Goal: Task Accomplishment & Management: Use online tool/utility

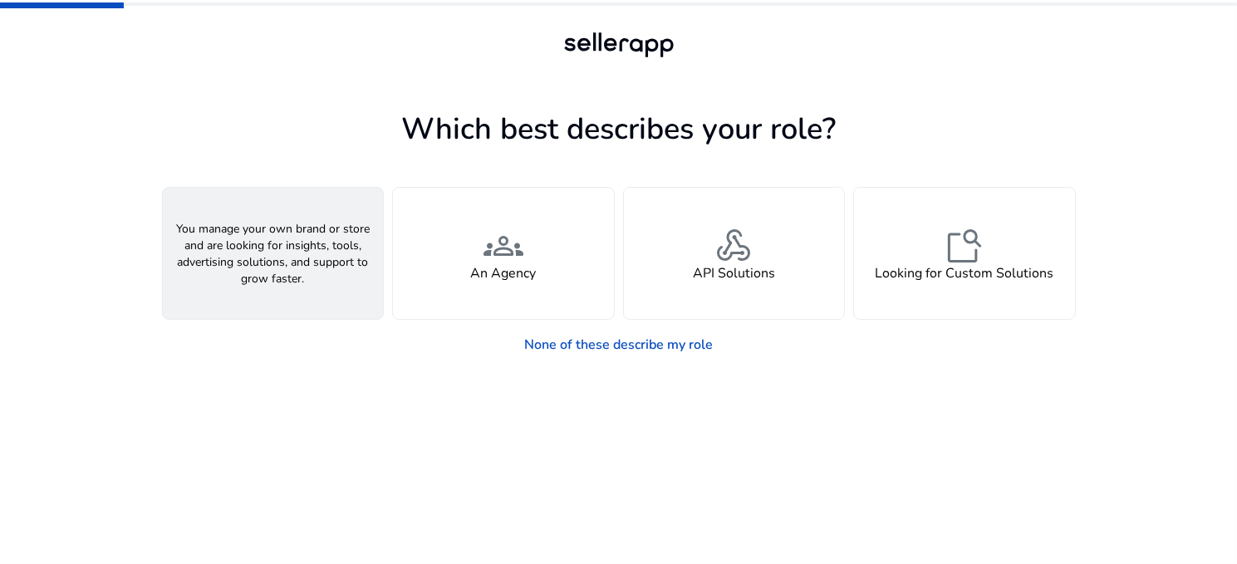
click at [288, 263] on span "person" at bounding box center [273, 246] width 40 height 40
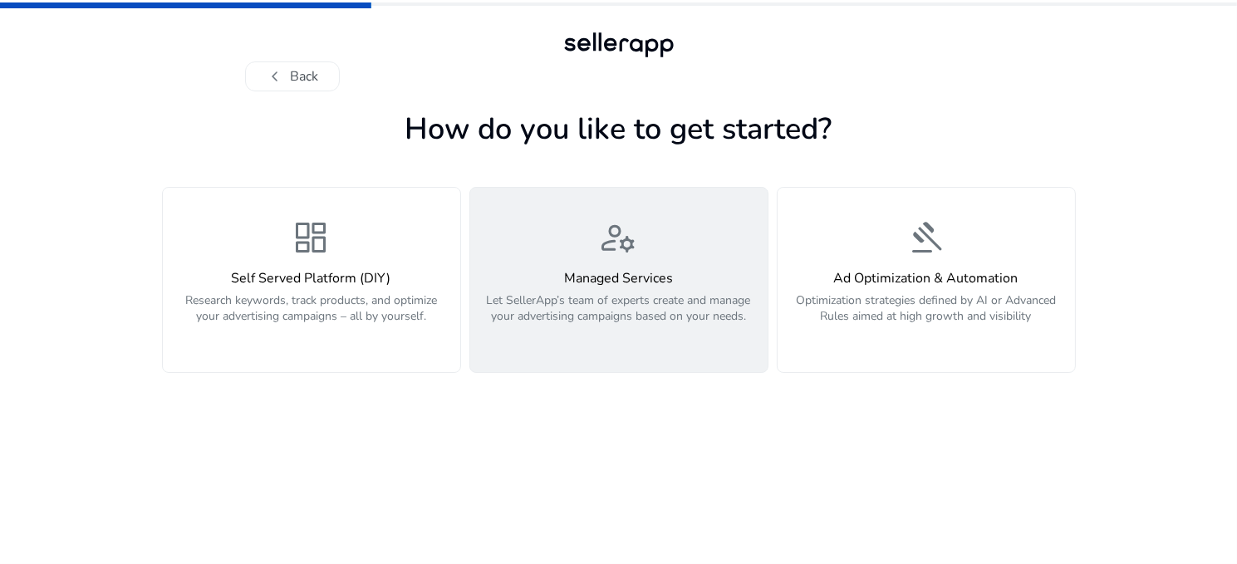
click at [631, 258] on span "manage_accounts" at bounding box center [619, 238] width 40 height 40
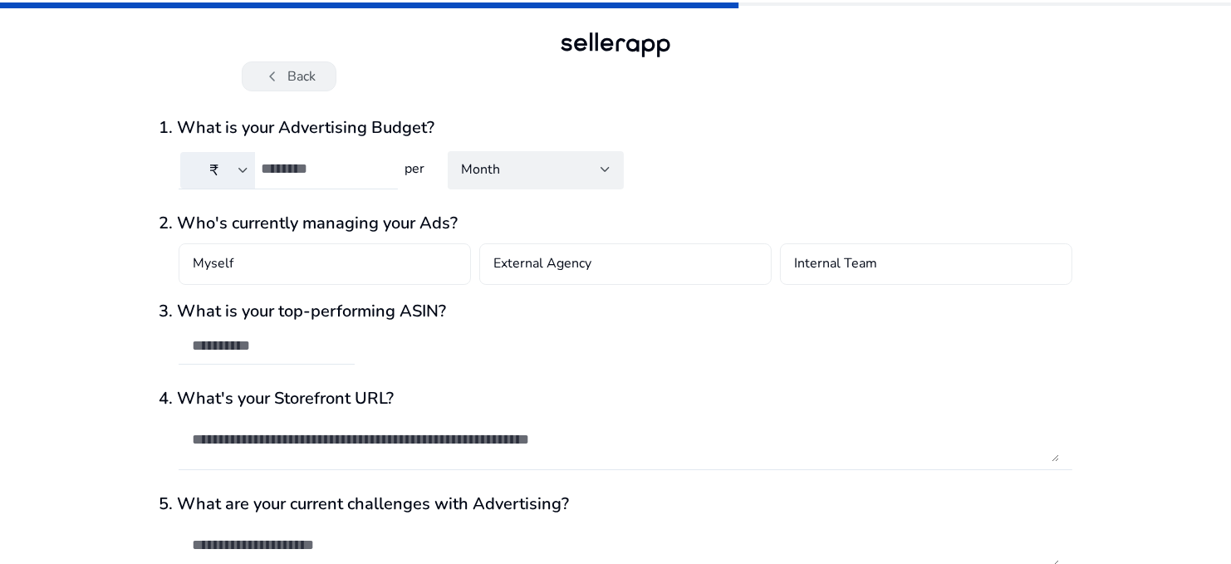
click at [260, 66] on button "chevron_left Back" at bounding box center [289, 76] width 95 height 30
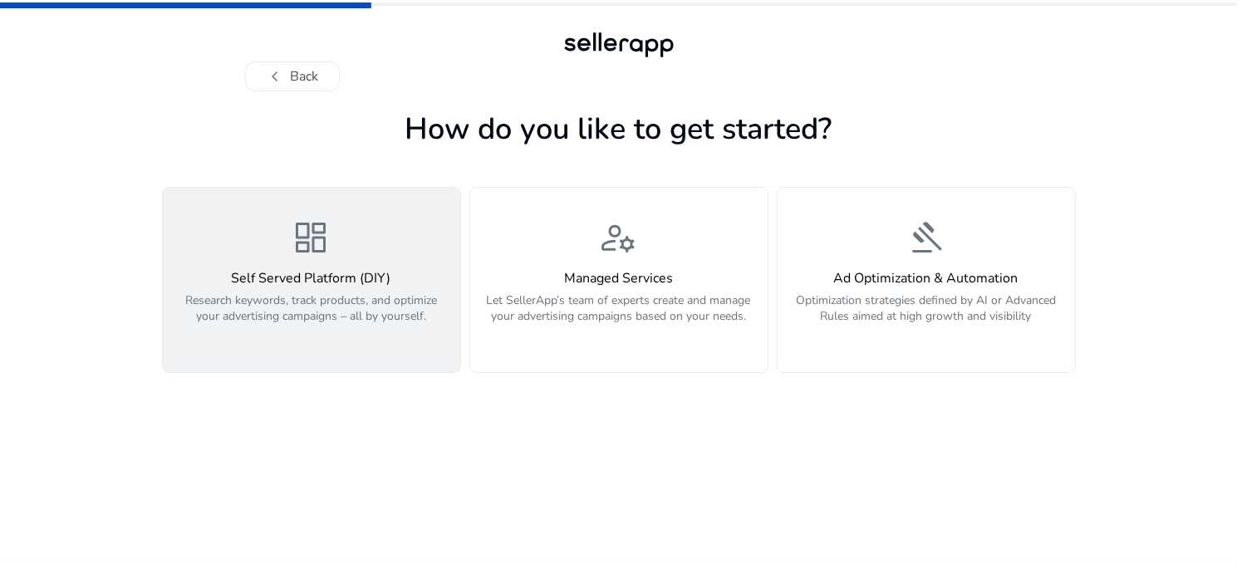
click at [306, 273] on h4 "Self Served Platform (DIY)" at bounding box center [312, 279] width 278 height 16
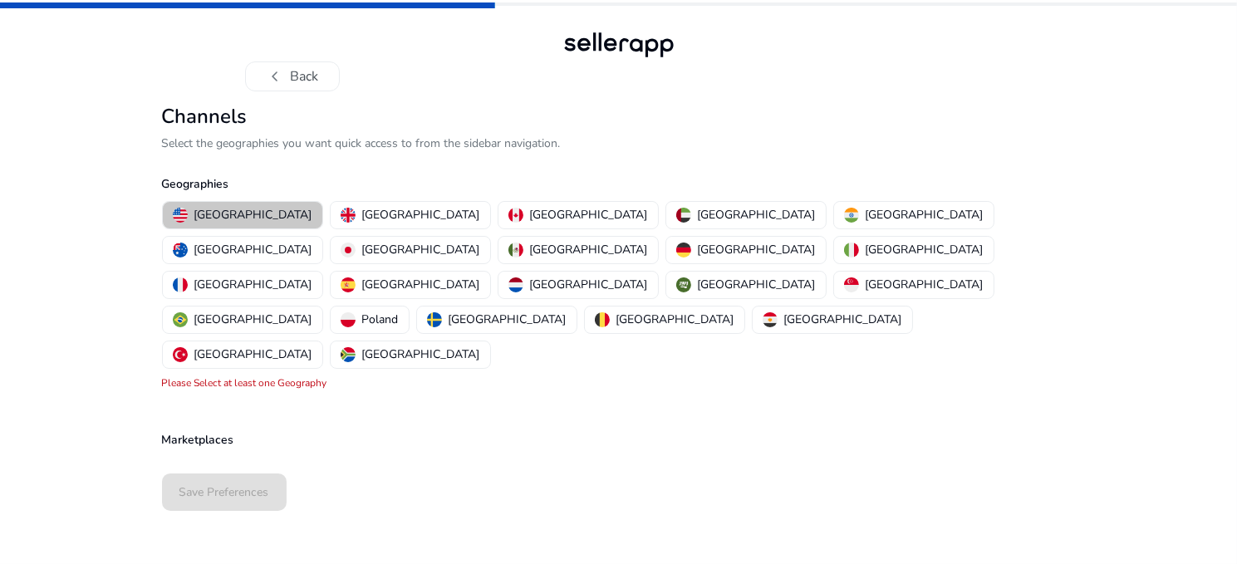
click at [245, 214] on p "[GEOGRAPHIC_DATA]" at bounding box center [253, 214] width 118 height 17
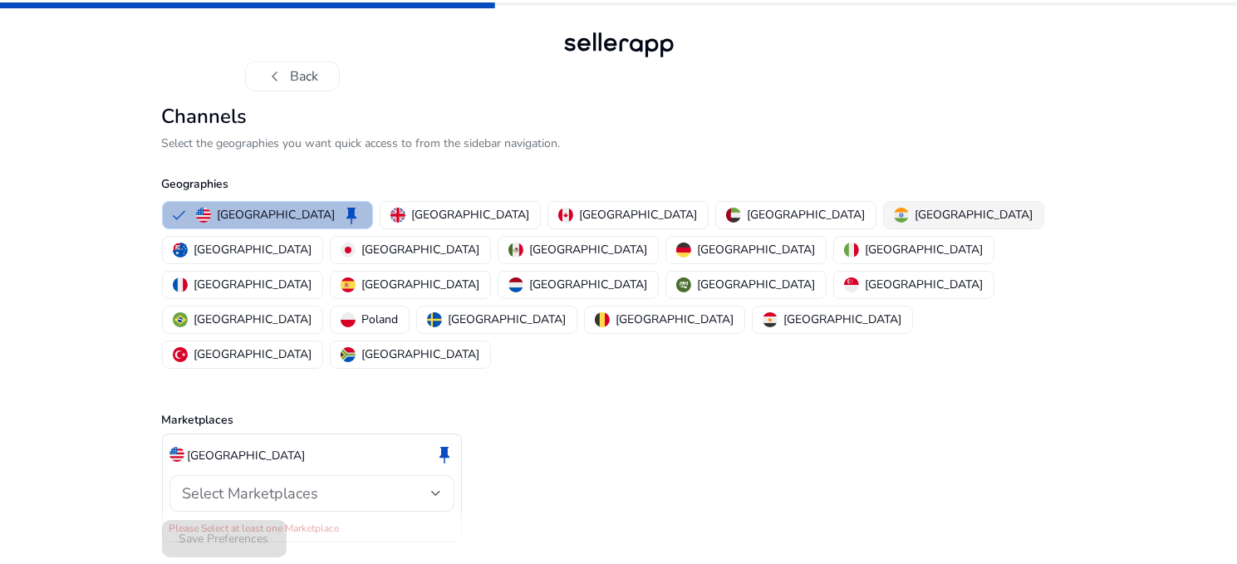
click at [894, 220] on div "[GEOGRAPHIC_DATA]" at bounding box center [964, 214] width 140 height 17
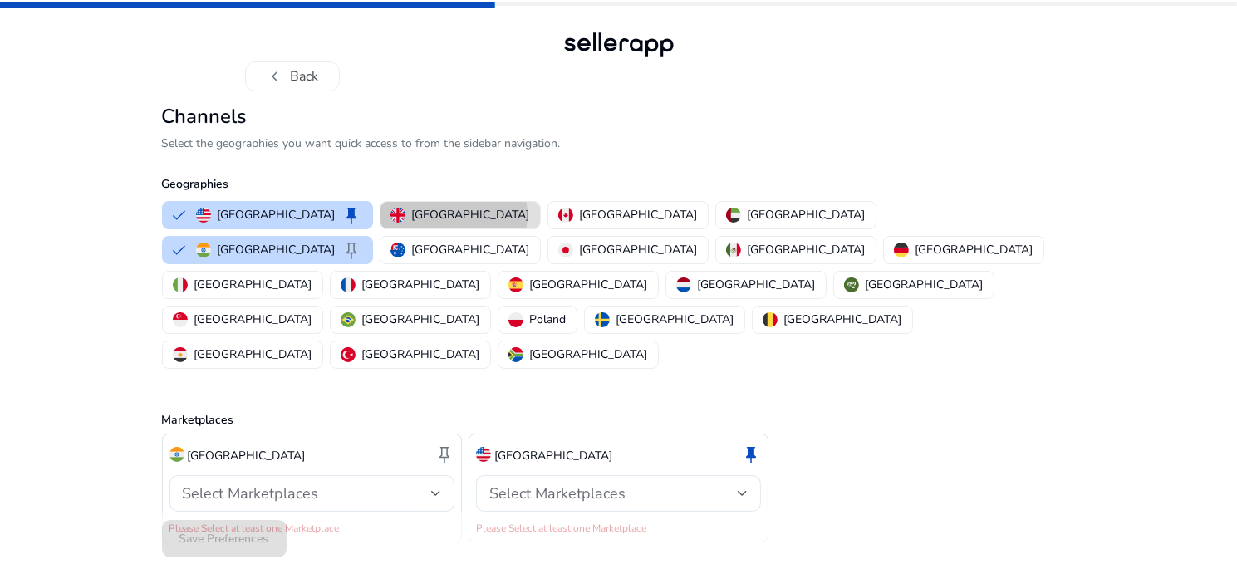
click at [412, 214] on p "[GEOGRAPHIC_DATA]" at bounding box center [471, 214] width 118 height 17
click at [580, 212] on p "[GEOGRAPHIC_DATA]" at bounding box center [639, 214] width 118 height 17
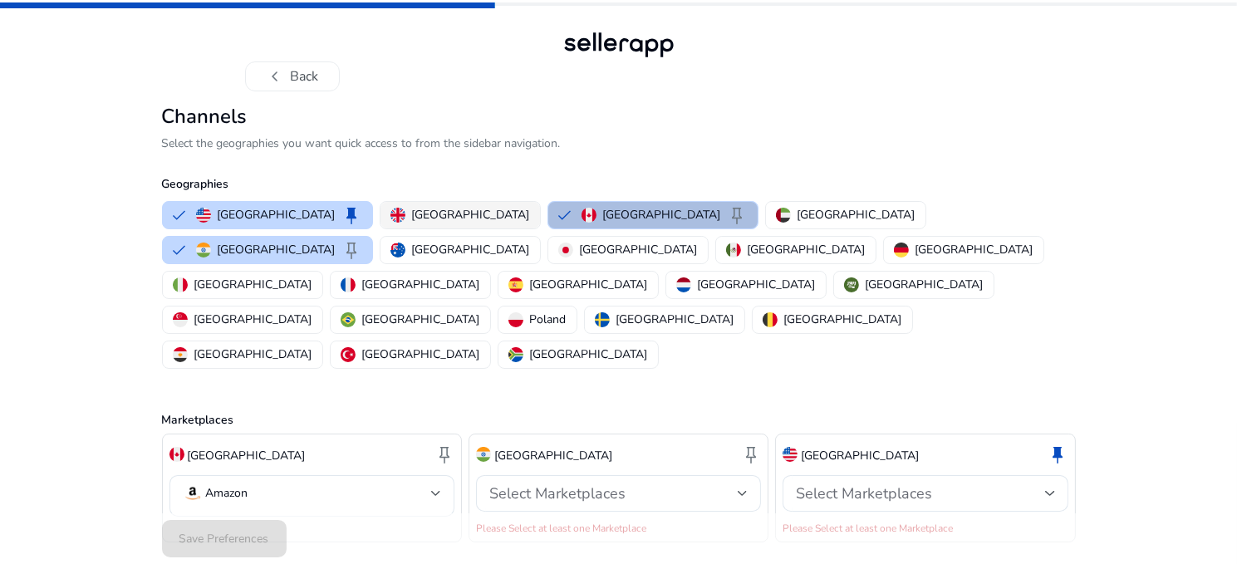
click at [423, 214] on p "[GEOGRAPHIC_DATA]" at bounding box center [471, 214] width 118 height 17
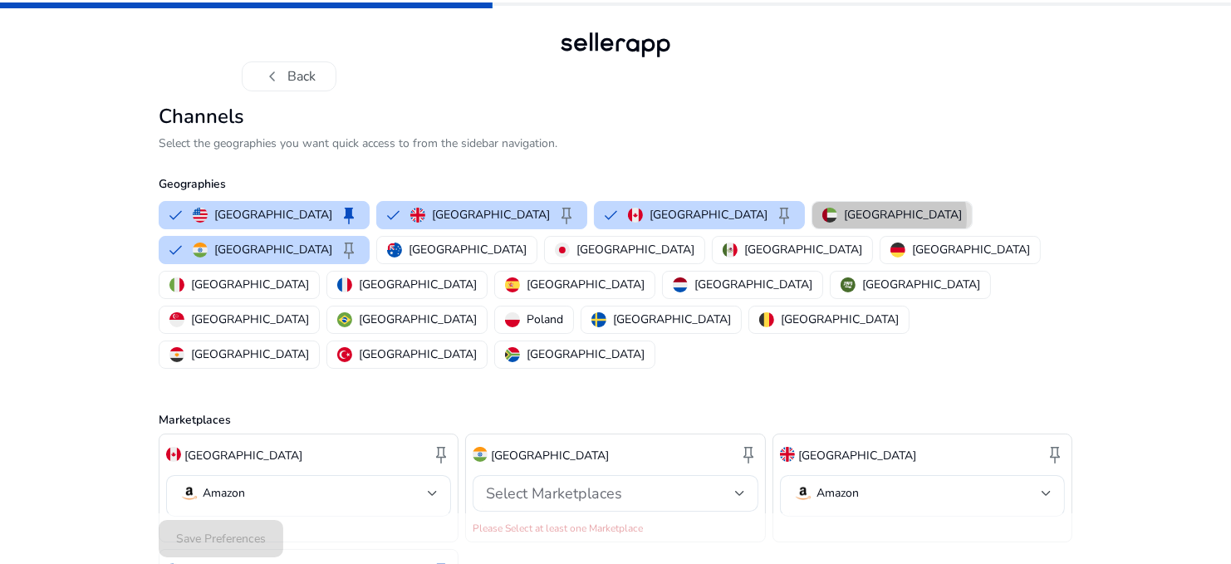
click at [844, 214] on p "[GEOGRAPHIC_DATA]" at bounding box center [903, 214] width 118 height 17
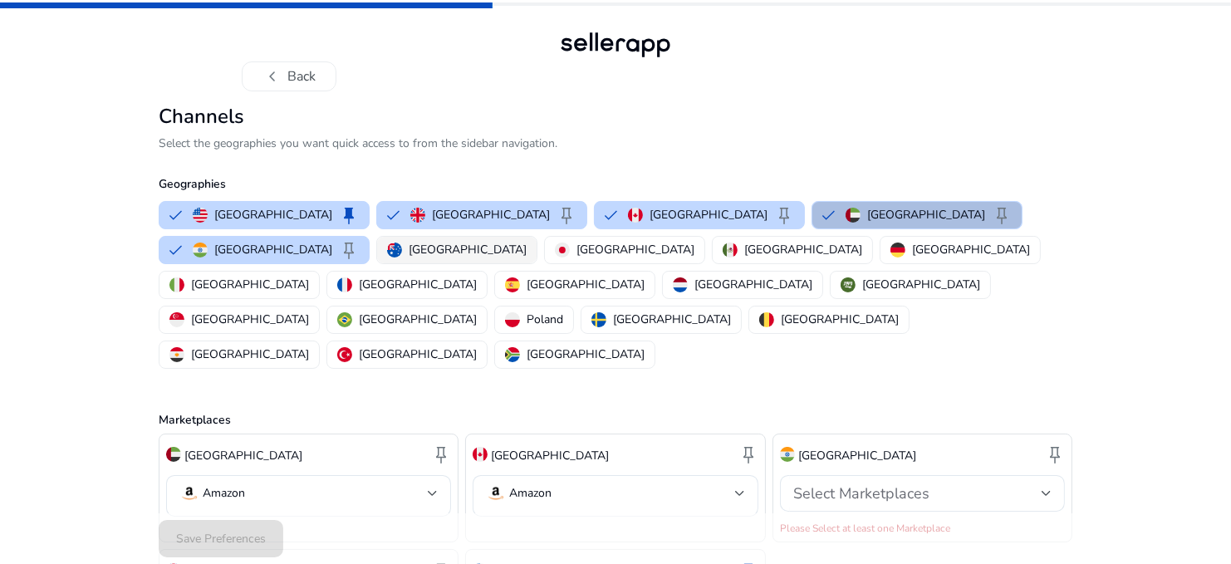
click at [409, 245] on p "[GEOGRAPHIC_DATA]" at bounding box center [468, 249] width 118 height 17
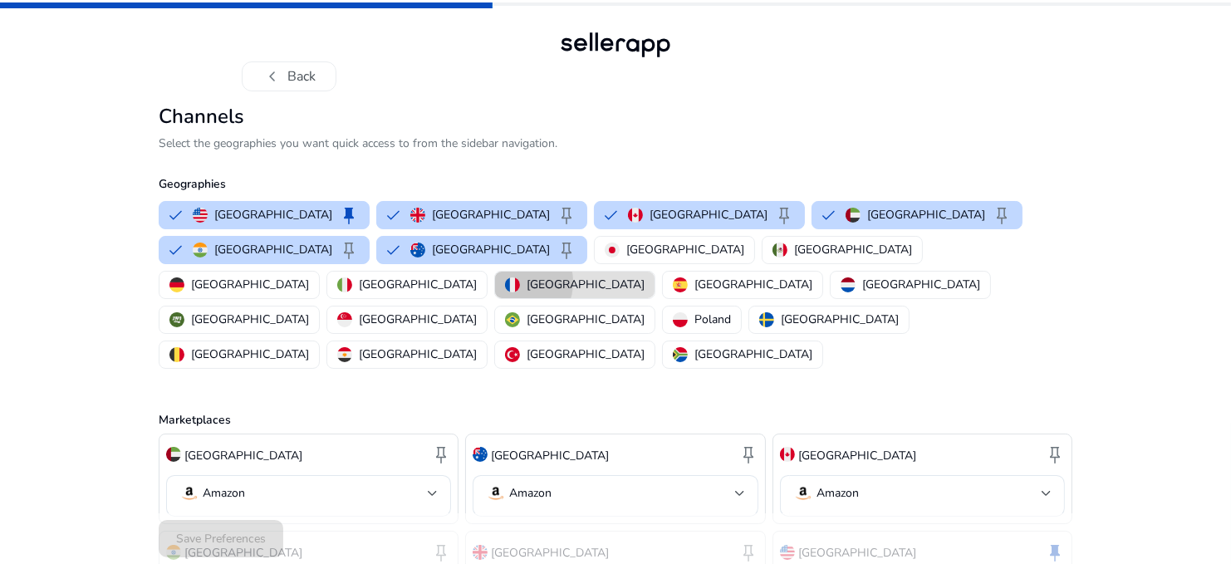
click at [520, 278] on img "button" at bounding box center [512, 285] width 15 height 15
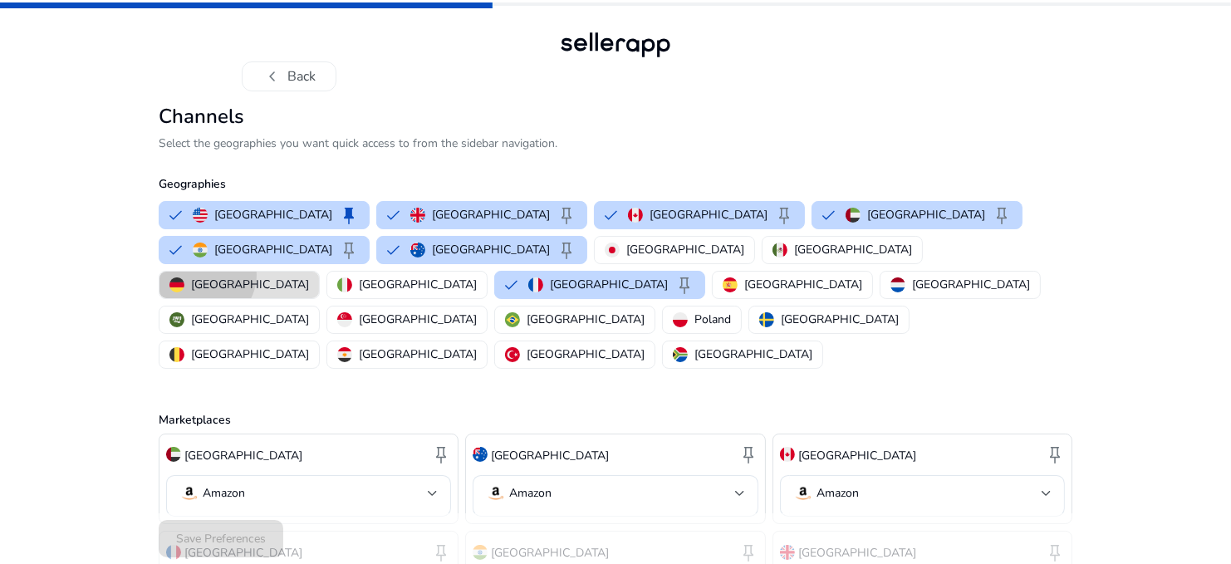
click at [319, 272] on button "[GEOGRAPHIC_DATA]" at bounding box center [240, 285] width 160 height 27
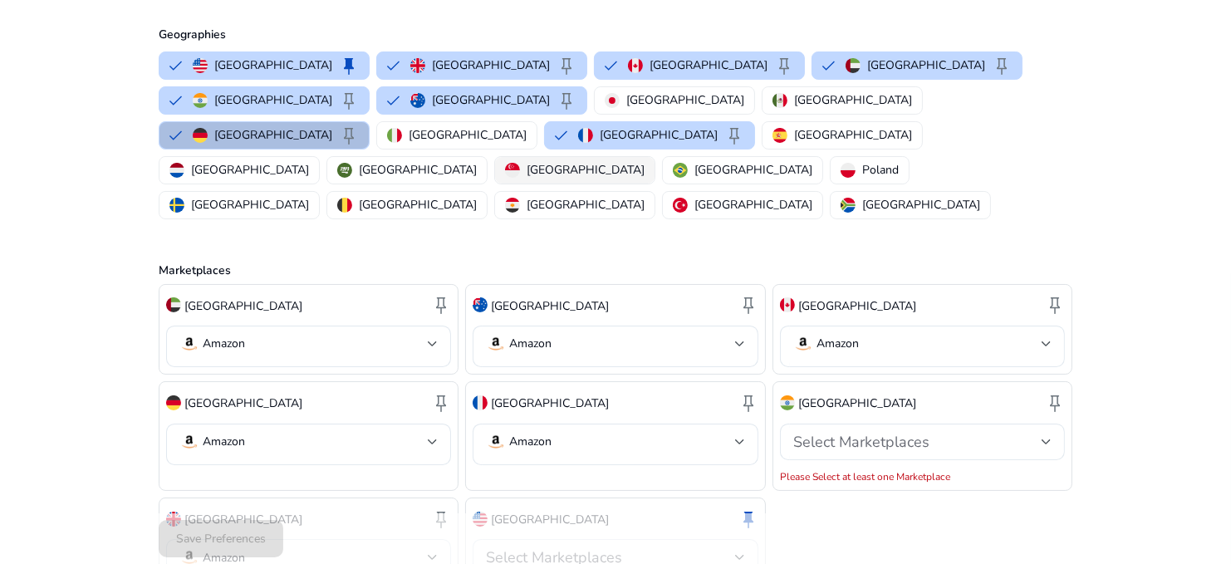
scroll to position [184, 0]
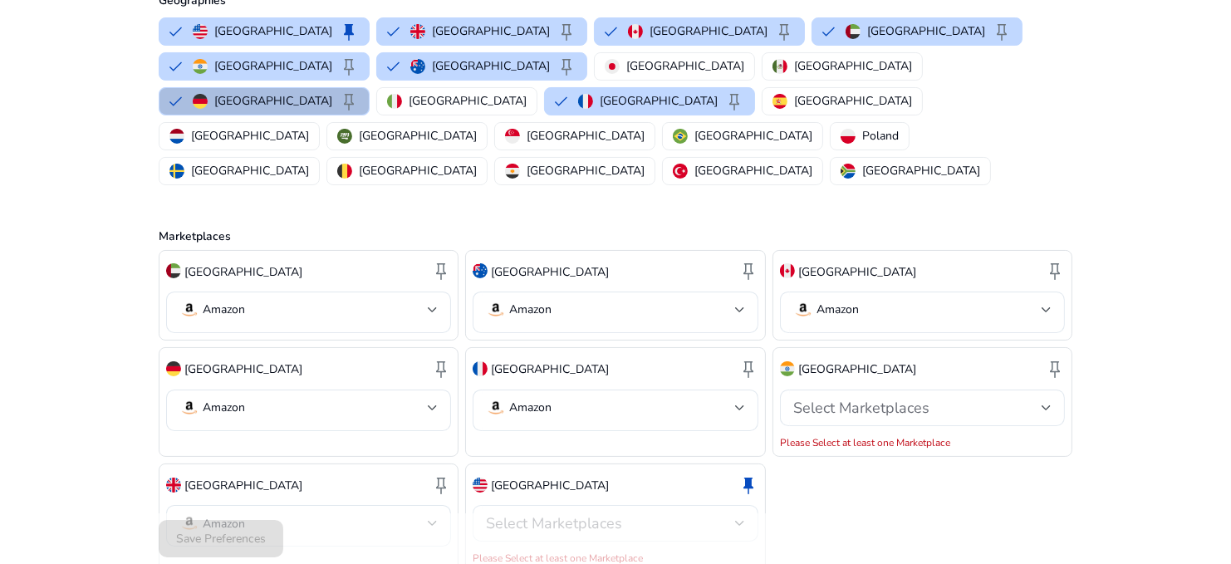
click at [575, 513] on span "Select Marketplaces" at bounding box center [554, 523] width 136 height 20
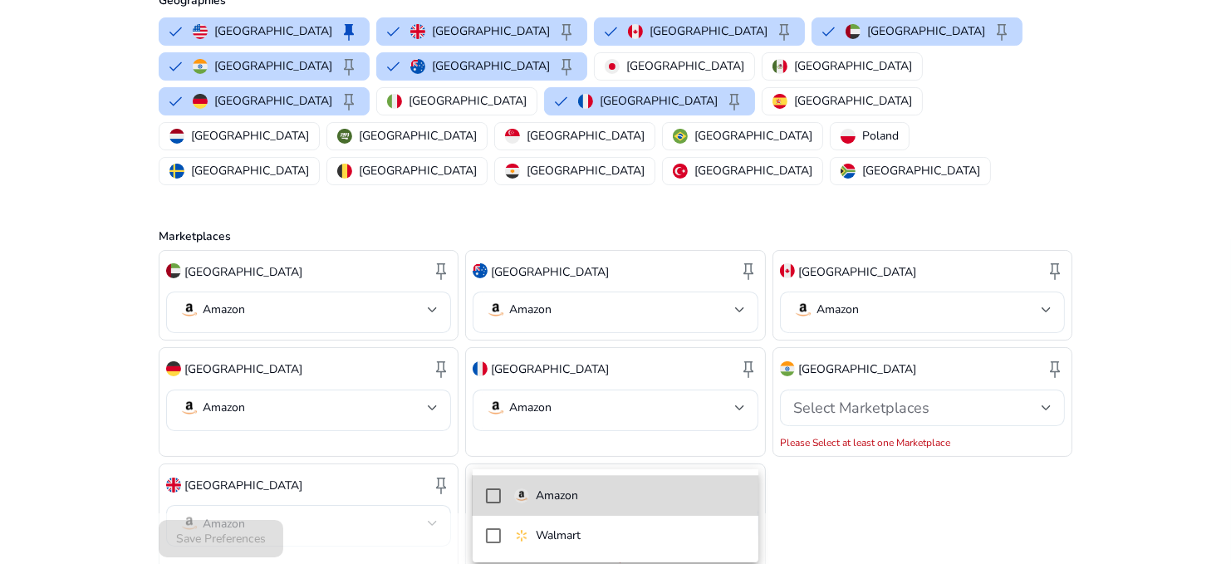
click at [526, 503] on div "Amazon" at bounding box center [546, 496] width 64 height 18
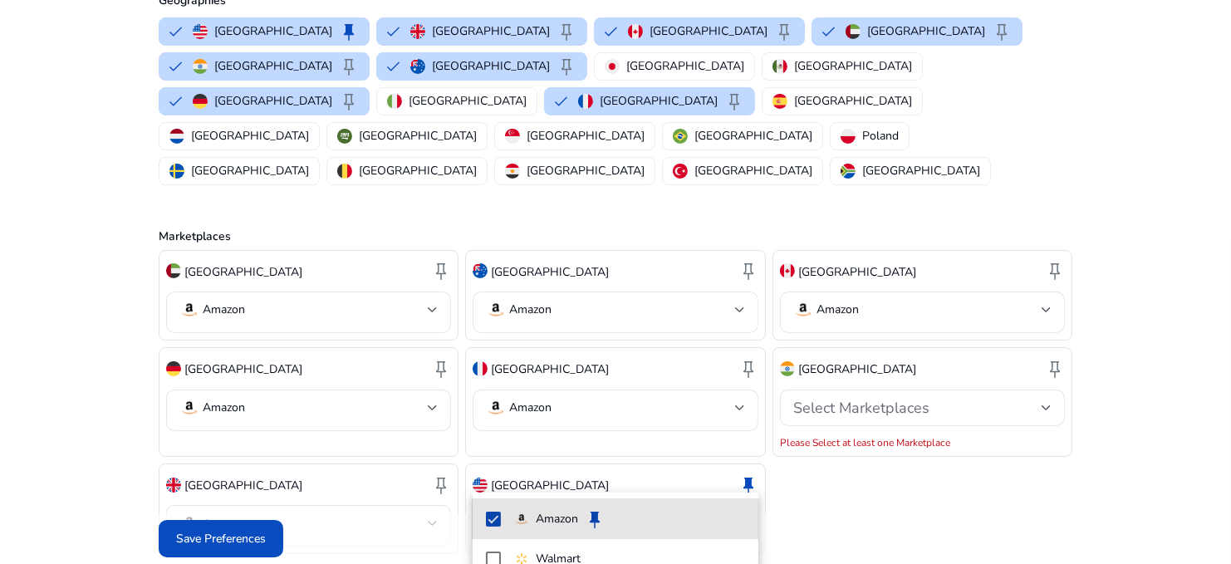
scroll to position [165, 0]
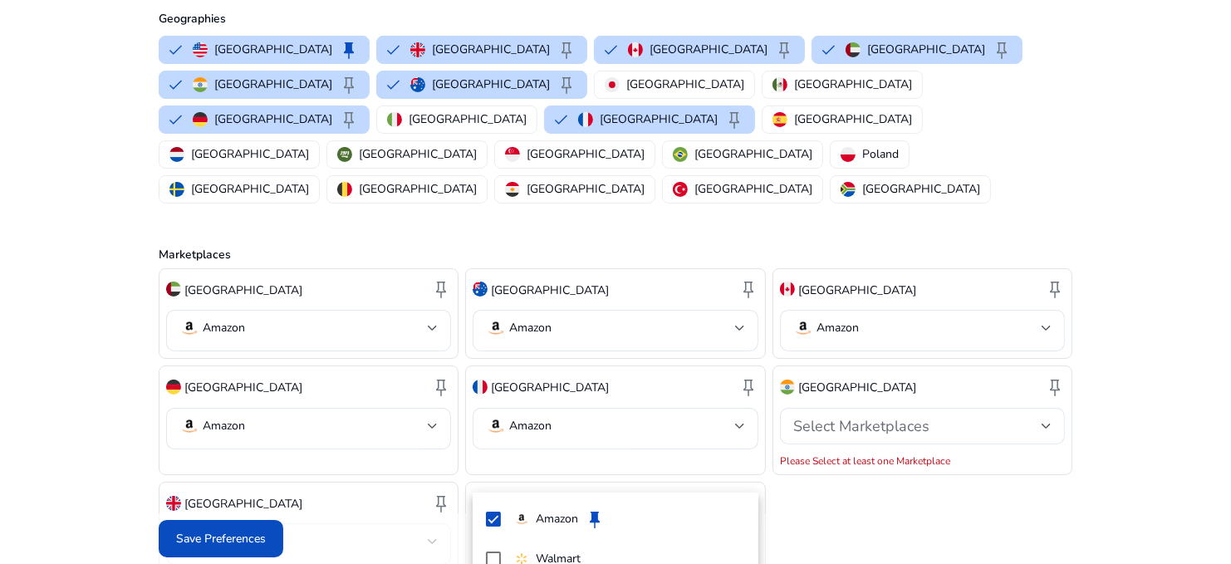
click at [1180, 263] on div at bounding box center [615, 282] width 1231 height 564
click at [622, 532] on mat-select "Amazon" at bounding box center [615, 544] width 258 height 24
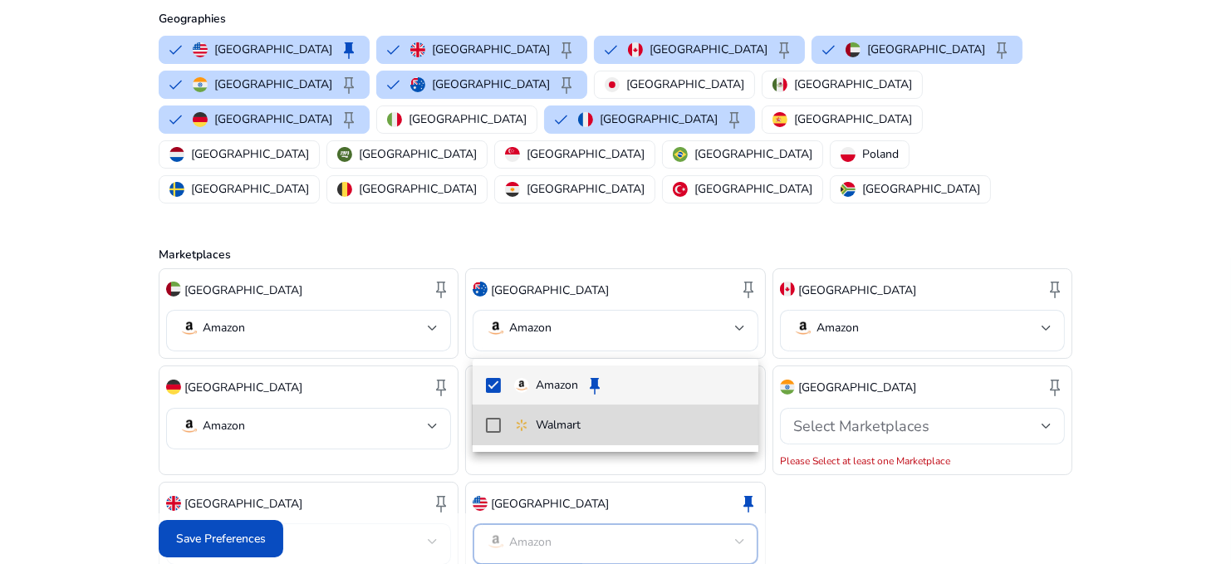
click at [504, 419] on mat-option "Walmart" at bounding box center [616, 425] width 286 height 40
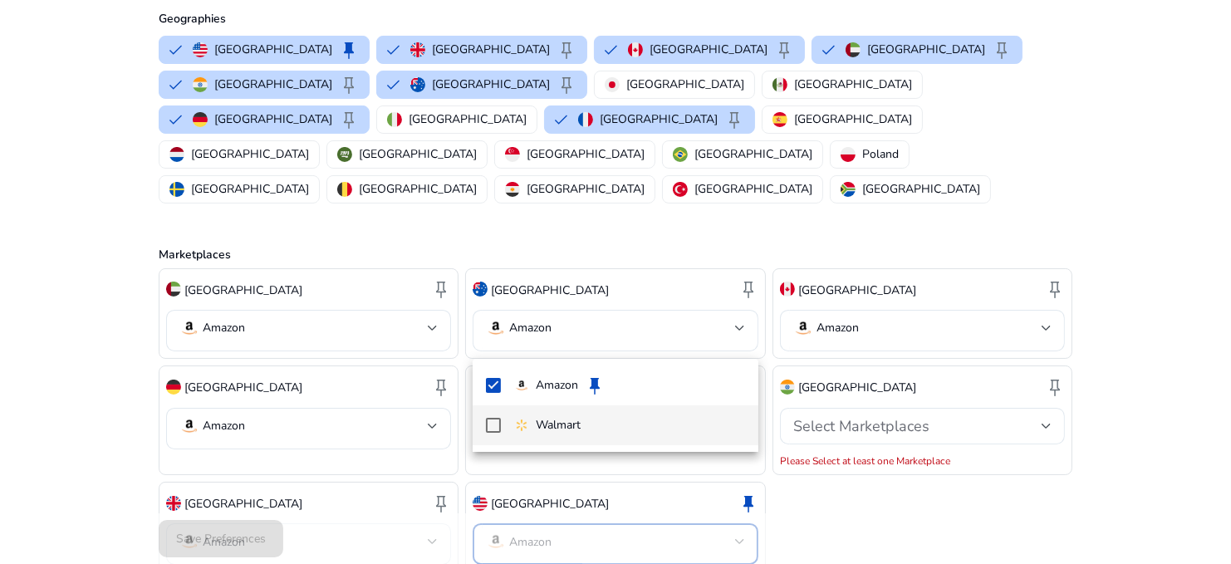
click at [489, 427] on mat-pseudo-checkbox at bounding box center [493, 425] width 15 height 15
click at [834, 489] on div at bounding box center [615, 282] width 1231 height 564
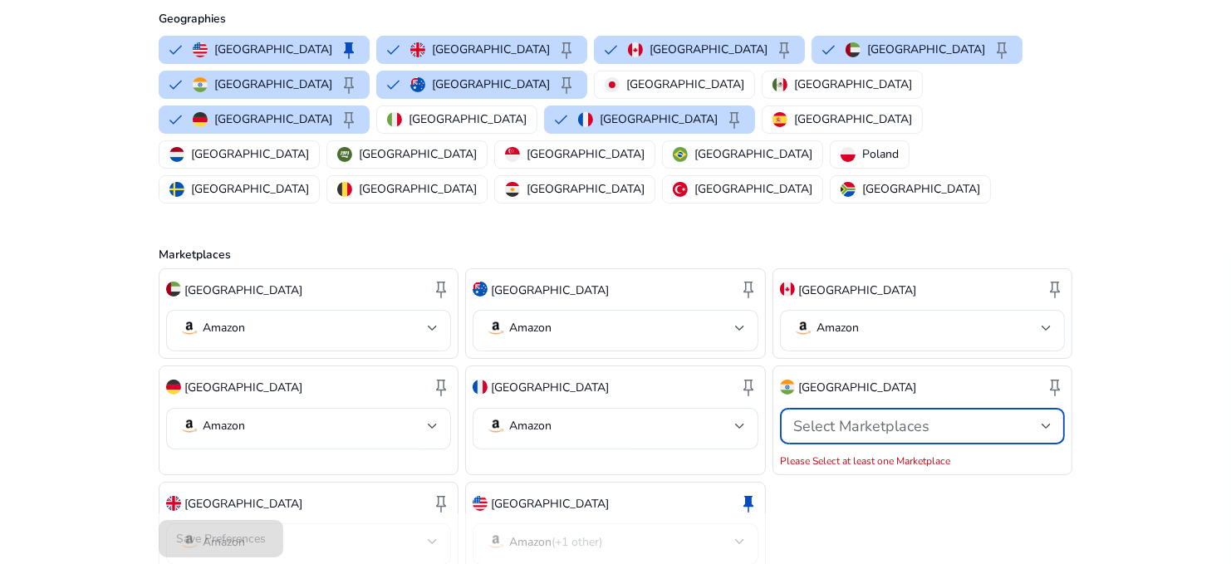
click at [848, 416] on span "Select Marketplaces" at bounding box center [862, 426] width 136 height 20
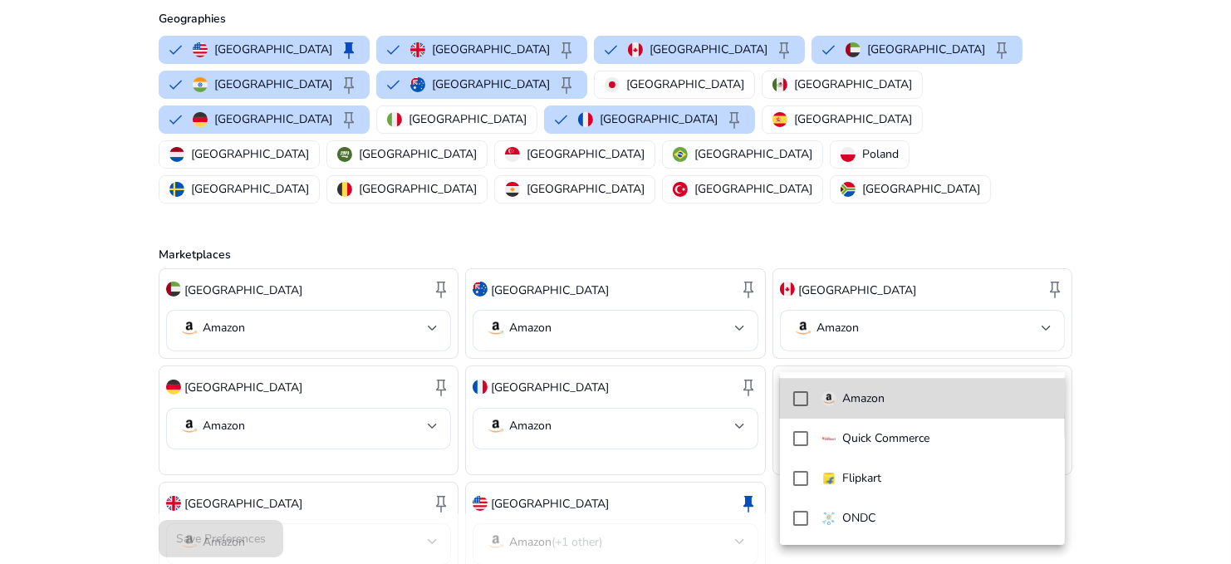
click at [808, 392] on mat-option "Amazon" at bounding box center [923, 399] width 286 height 40
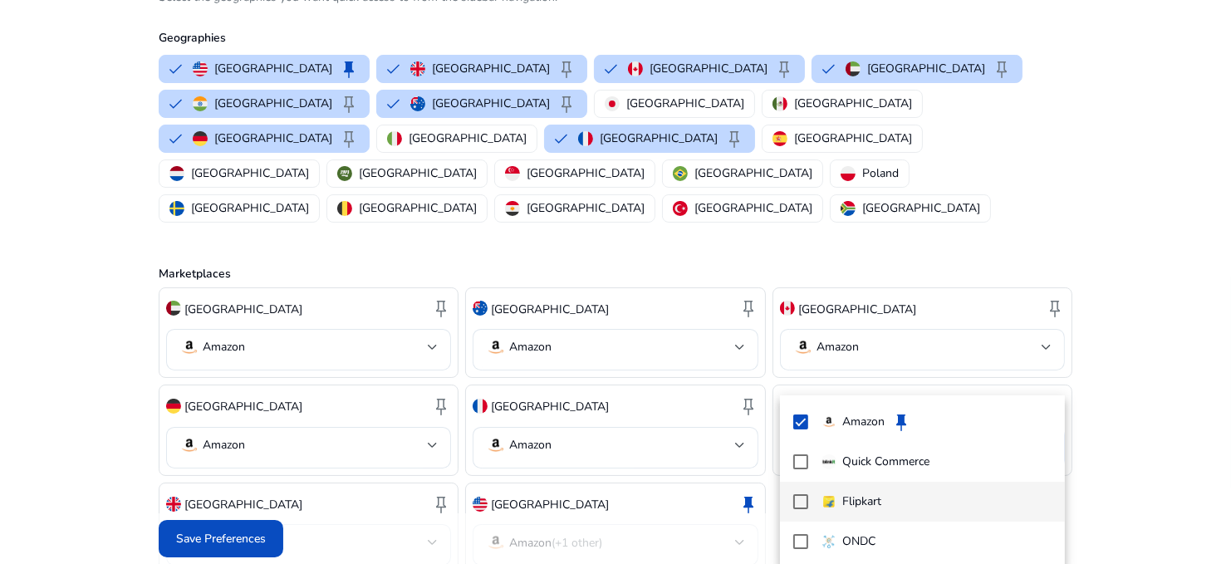
click at [803, 500] on mat-pseudo-checkbox at bounding box center [801, 501] width 15 height 15
click at [1169, 399] on div at bounding box center [615, 282] width 1231 height 564
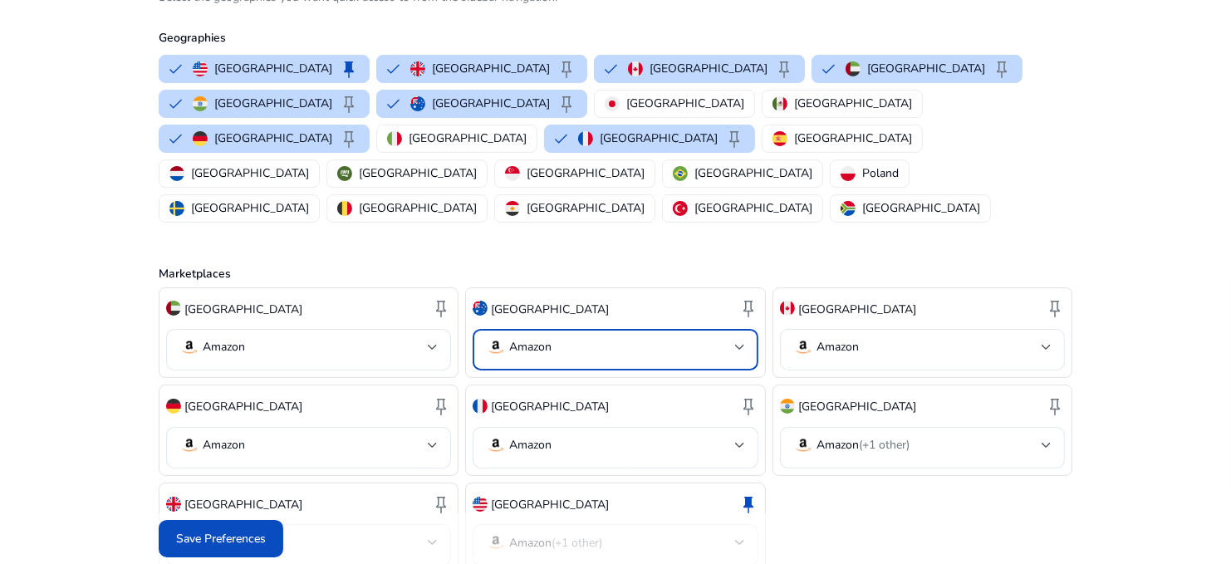
click at [587, 337] on mat-select-trigger "Amazon" at bounding box center [610, 347] width 248 height 20
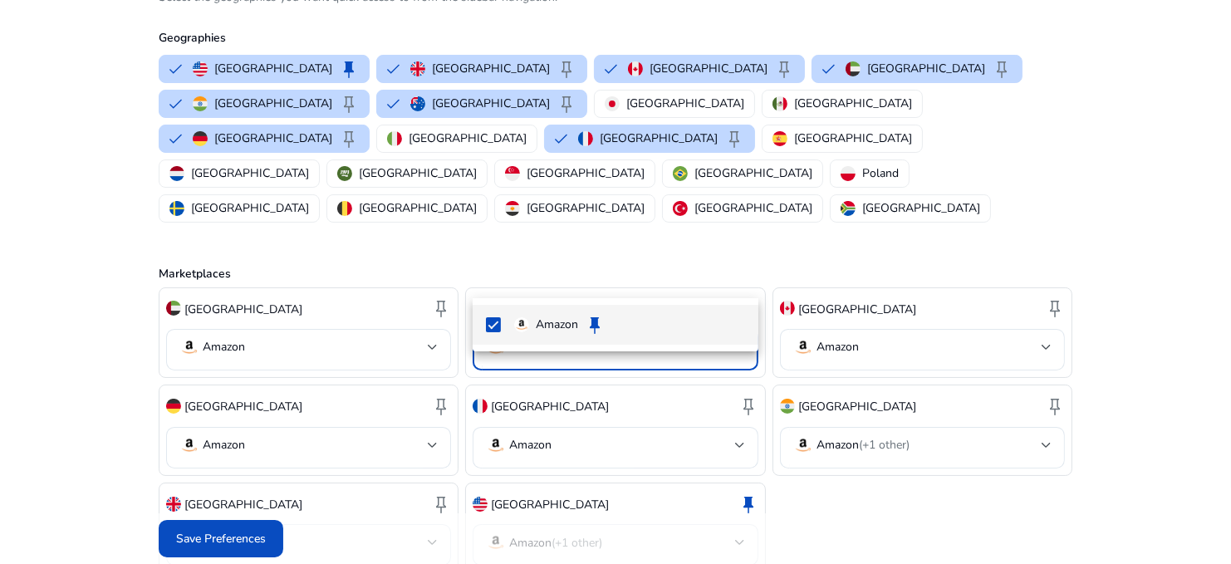
click at [587, 276] on div at bounding box center [615, 282] width 1231 height 564
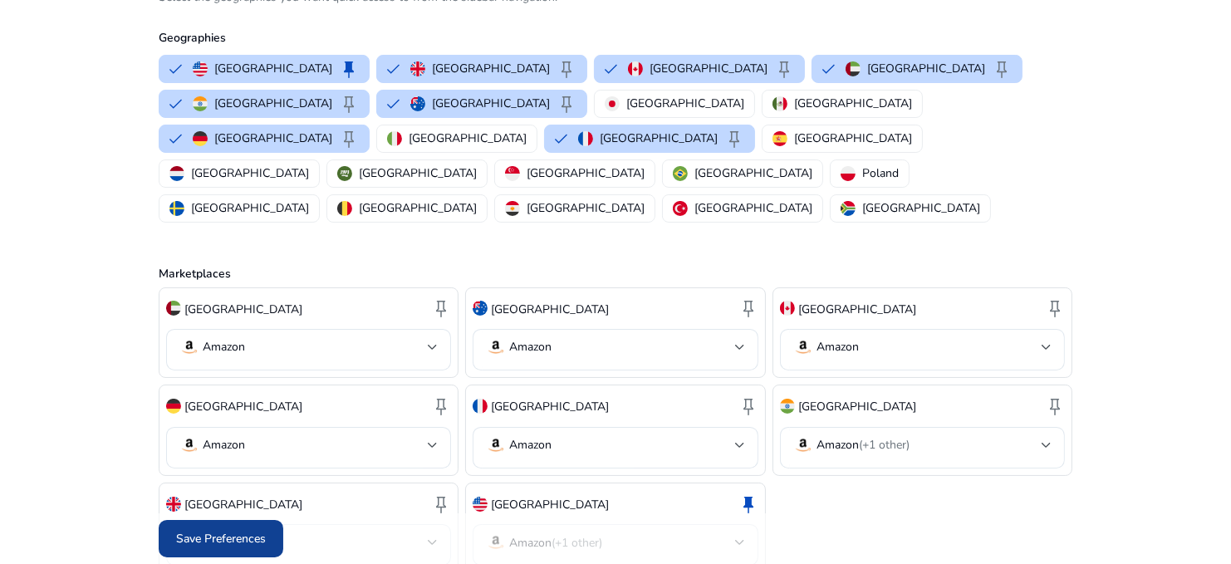
click at [228, 524] on span at bounding box center [221, 539] width 125 height 40
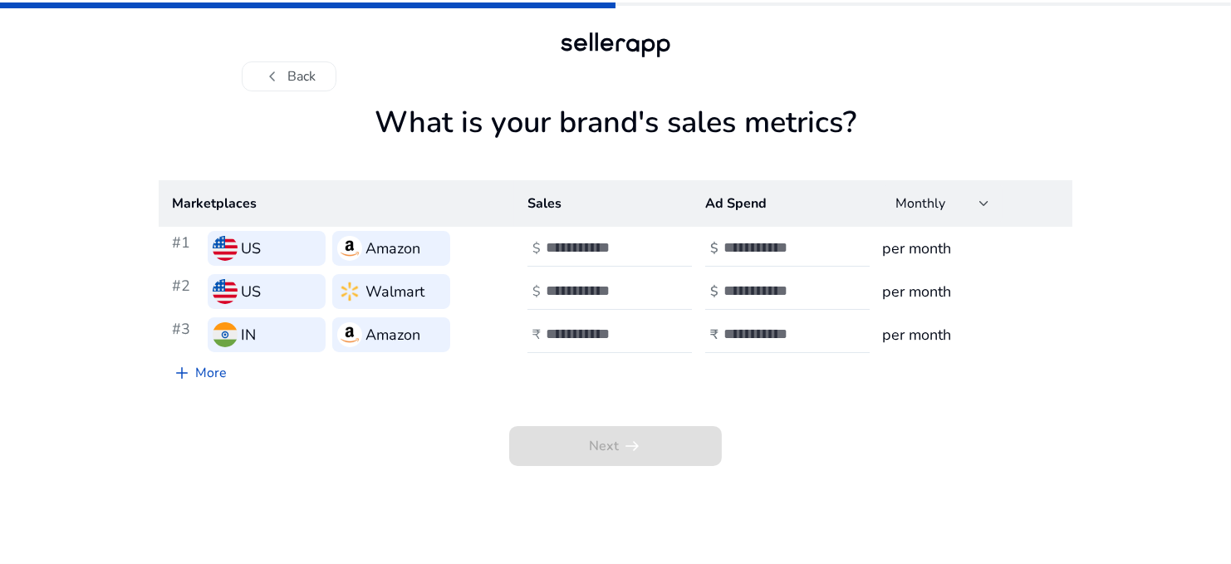
scroll to position [0, 0]
click at [616, 248] on input "number" at bounding box center [604, 247] width 112 height 18
click at [204, 372] on link "add More" at bounding box center [202, 372] width 81 height 33
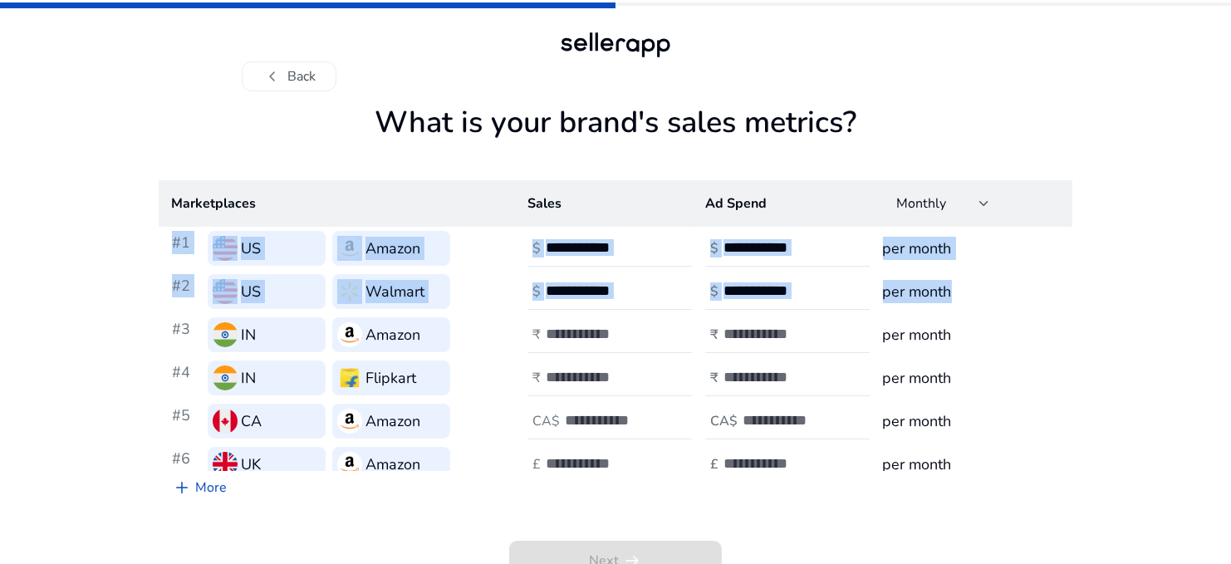
scroll to position [14, 0]
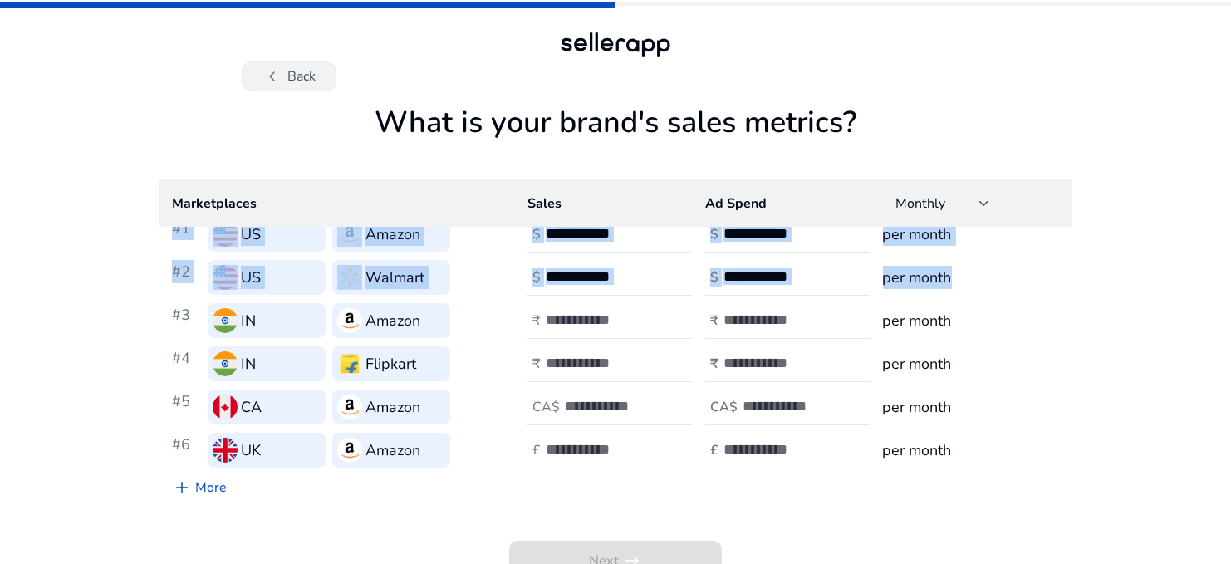
click at [301, 75] on button "chevron_left Back" at bounding box center [289, 76] width 95 height 30
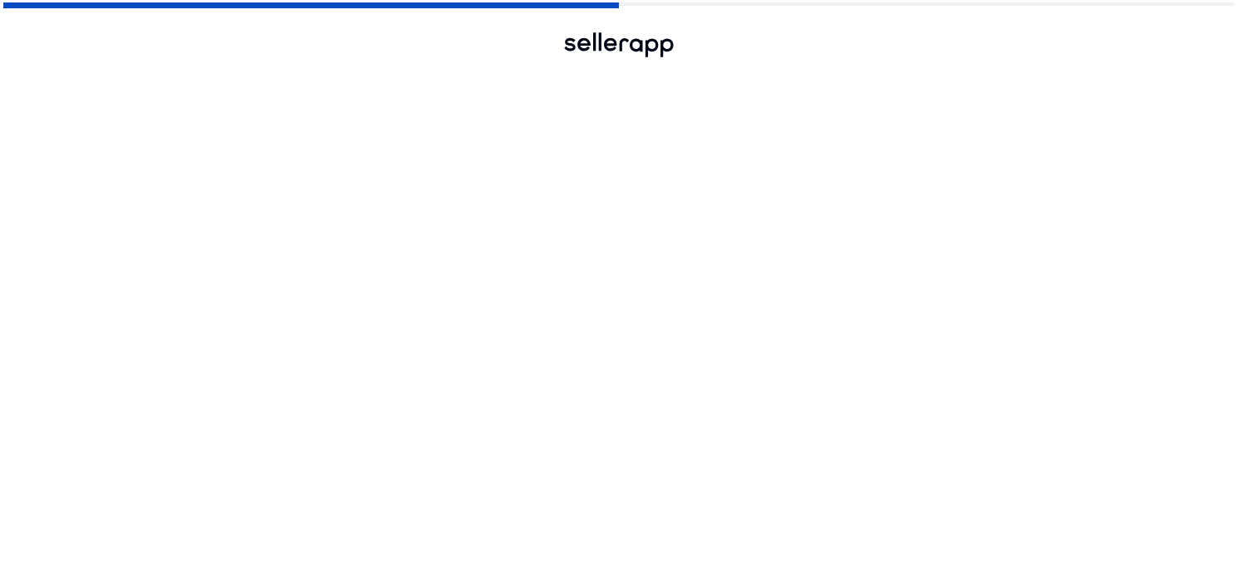
scroll to position [0, 0]
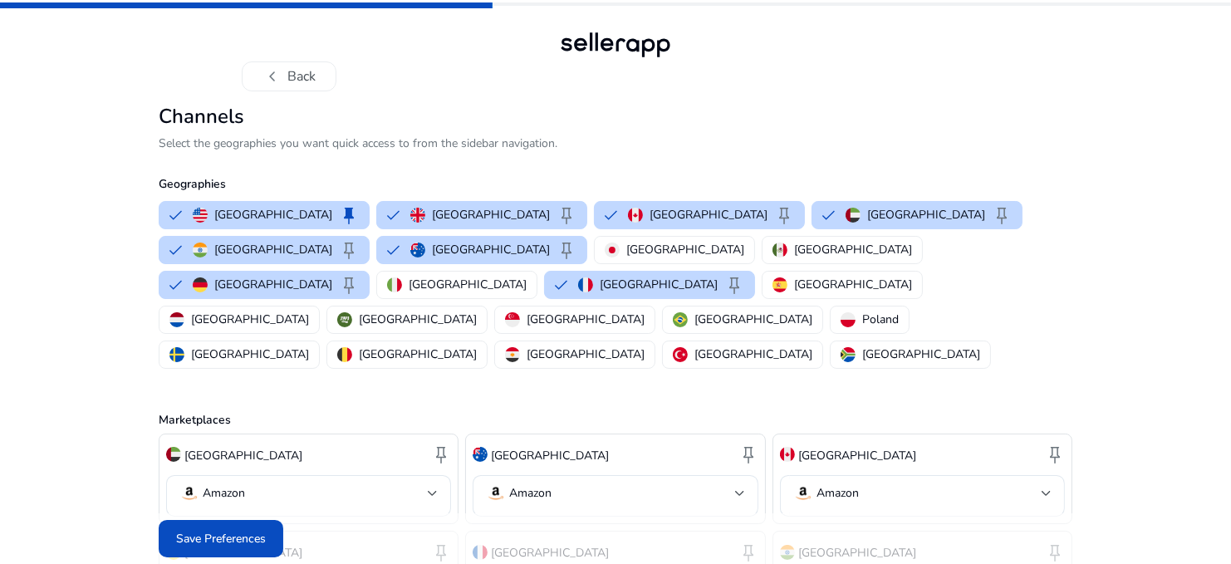
click at [301, 75] on button "chevron_left Back" at bounding box center [289, 76] width 95 height 30
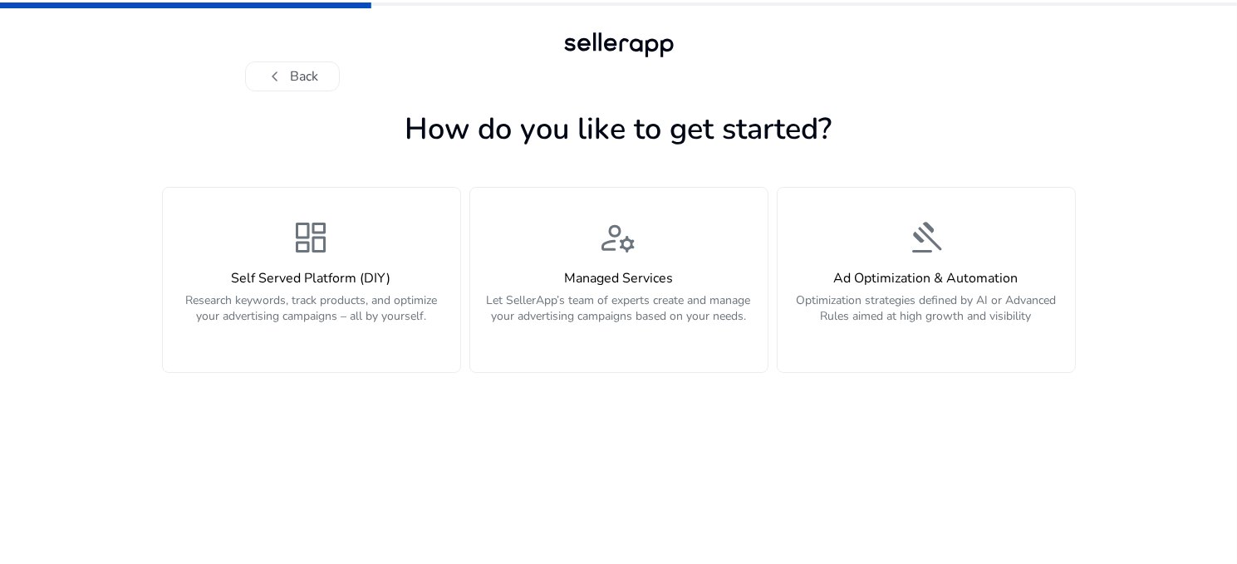
click at [301, 75] on button "chevron_left Back" at bounding box center [292, 76] width 95 height 30
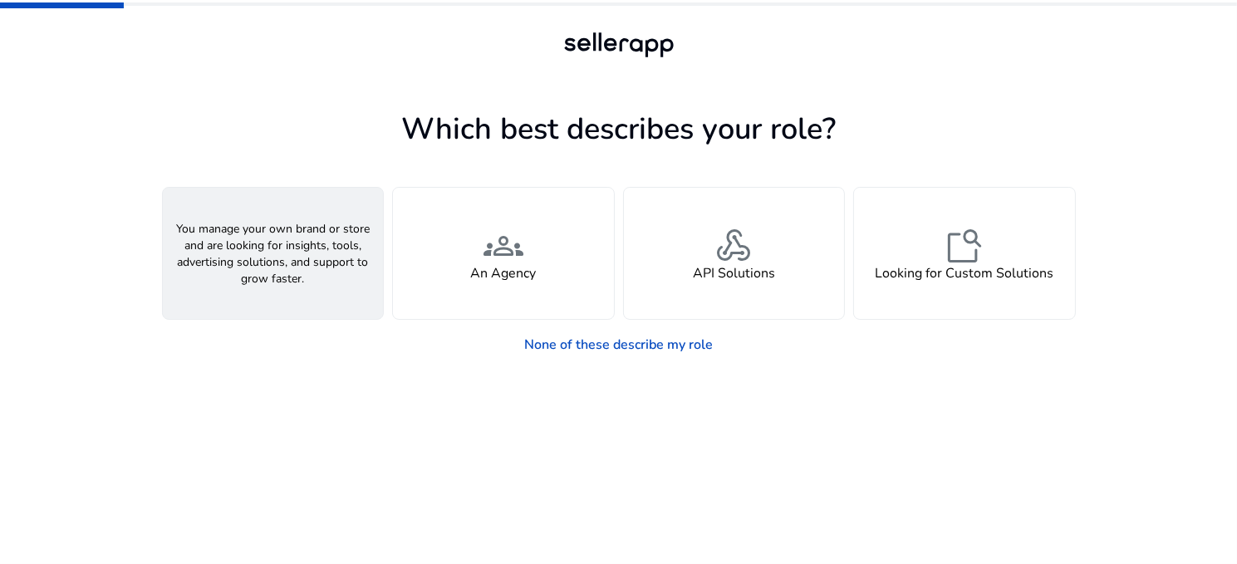
click at [304, 248] on div "person A Seller" at bounding box center [273, 253] width 221 height 131
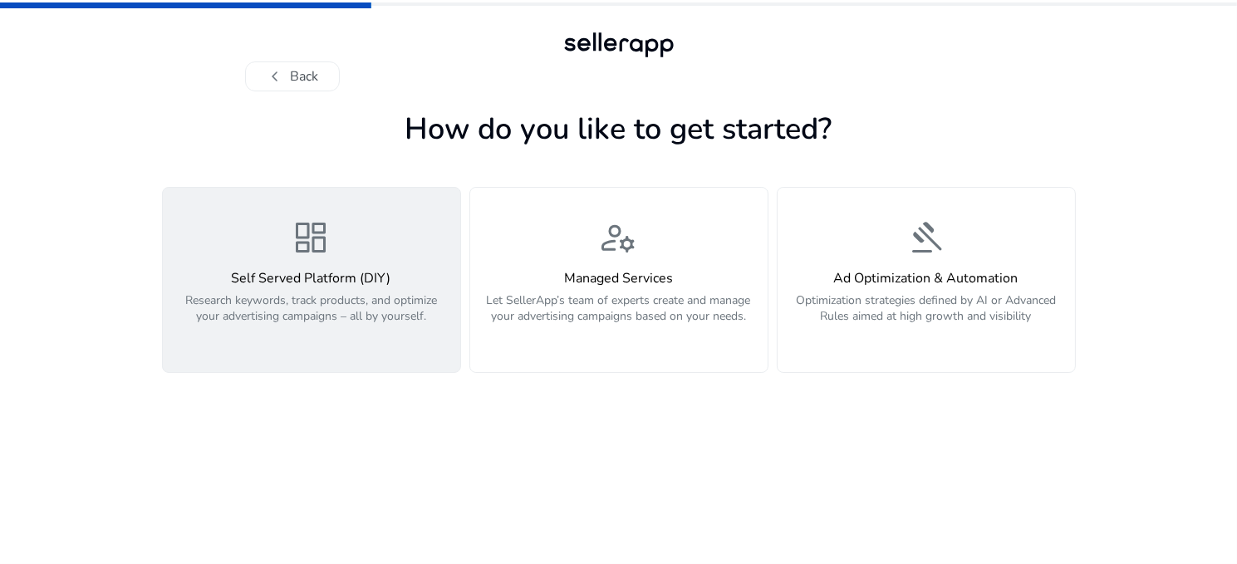
click at [360, 292] on p "Research keywords, track products, and optimize your advertising campaigns – al…" at bounding box center [312, 317] width 278 height 50
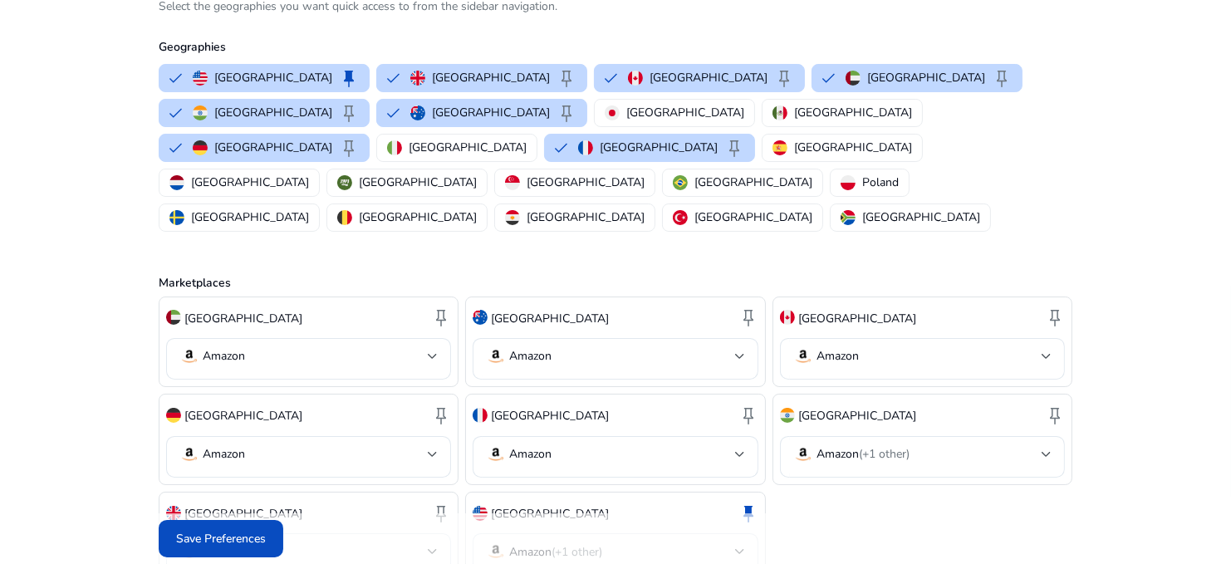
scroll to position [146, 0]
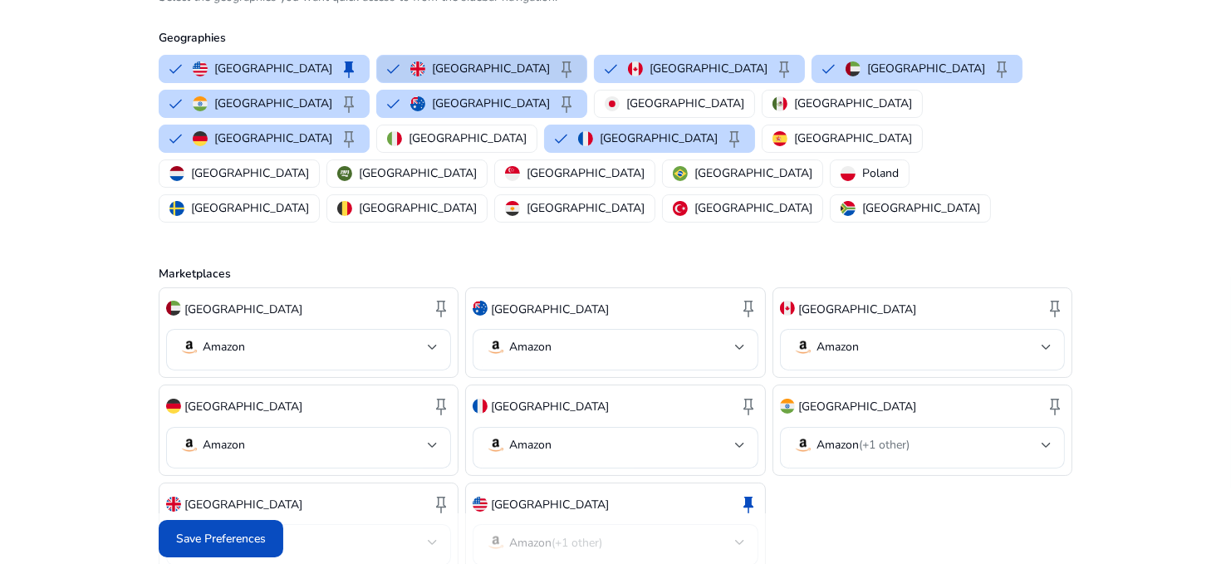
click at [410, 62] on img "button" at bounding box center [417, 68] width 15 height 15
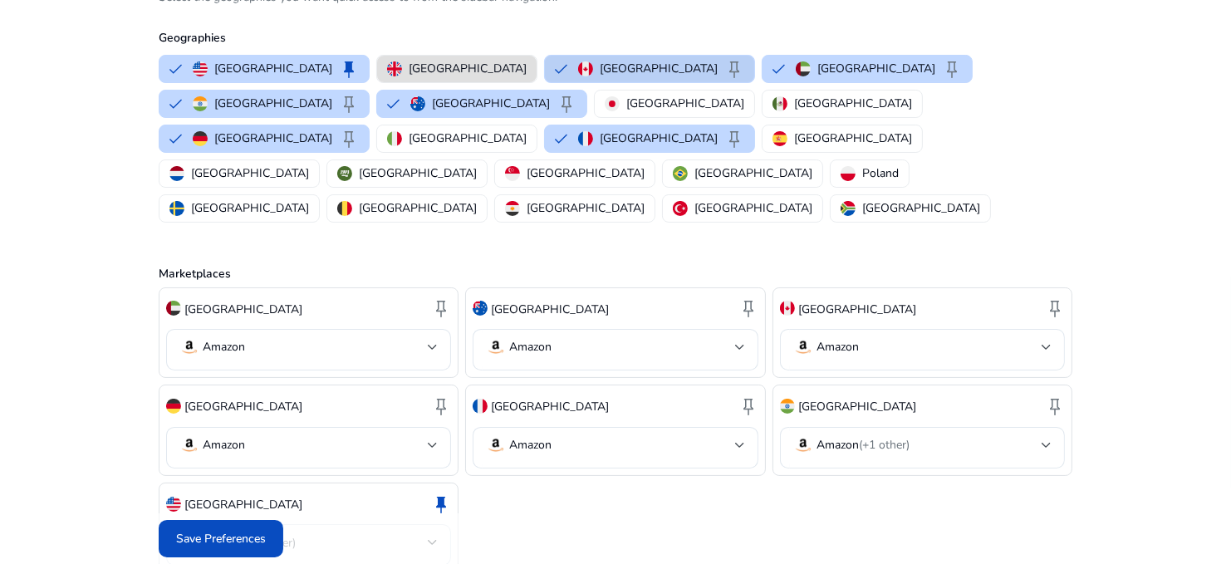
click at [600, 66] on p "[GEOGRAPHIC_DATA]" at bounding box center [659, 68] width 118 height 17
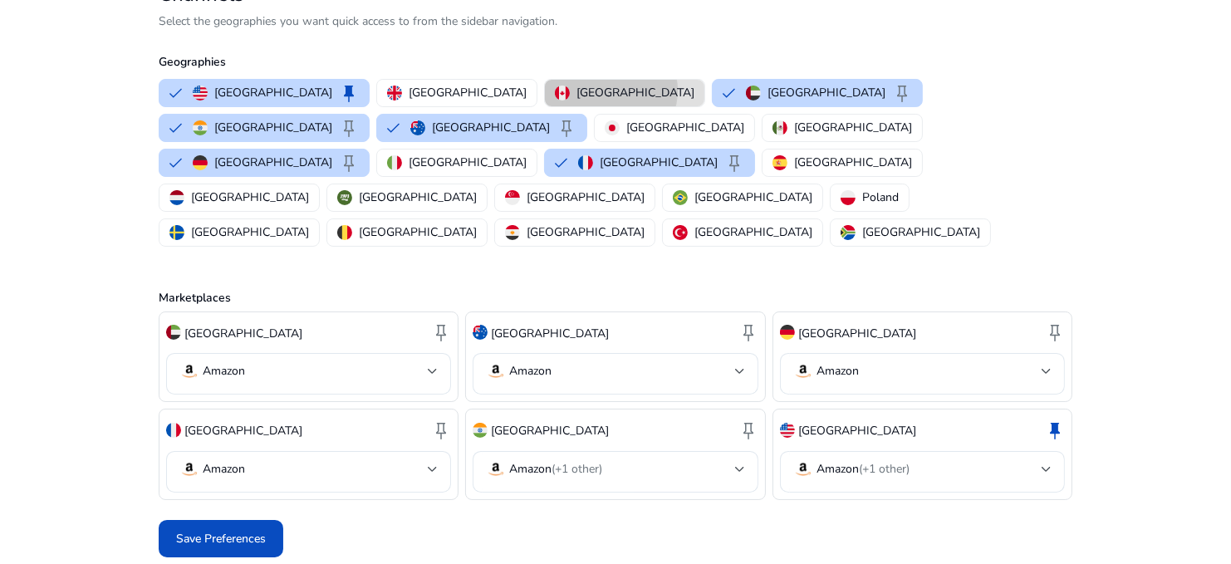
scroll to position [49, 0]
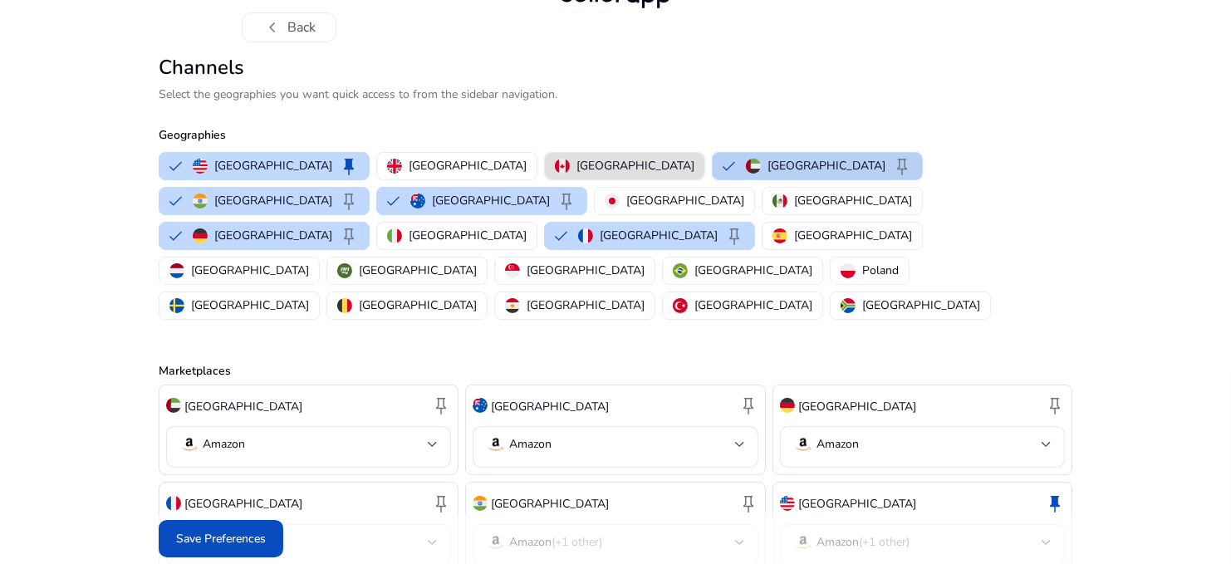
click at [768, 164] on p "[GEOGRAPHIC_DATA]" at bounding box center [827, 165] width 118 height 17
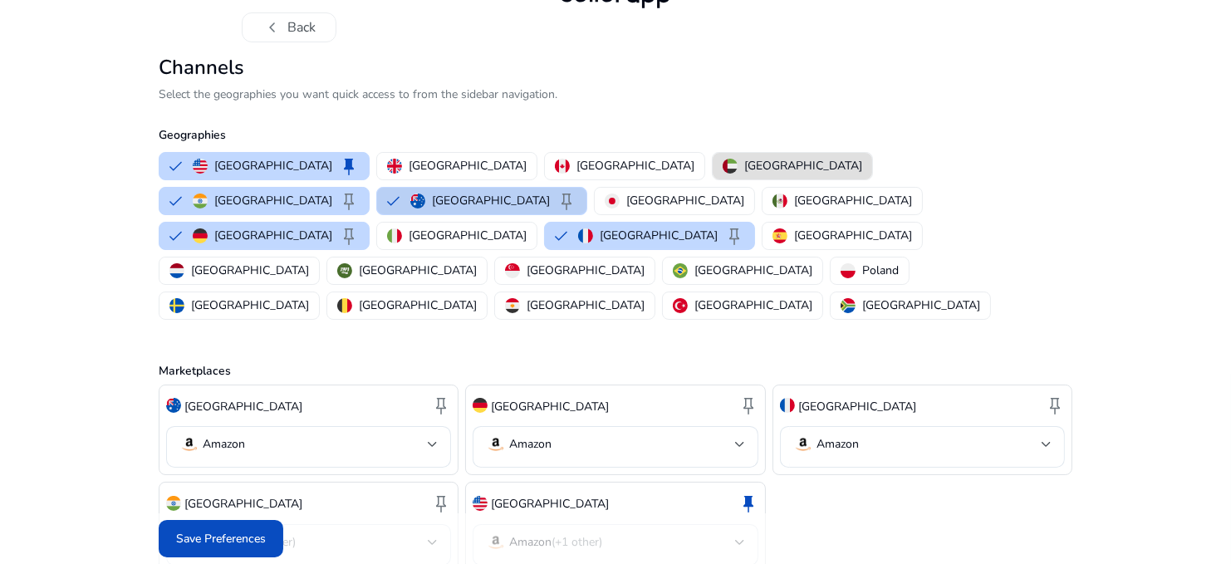
click at [587, 188] on button "Australia keep" at bounding box center [481, 201] width 209 height 27
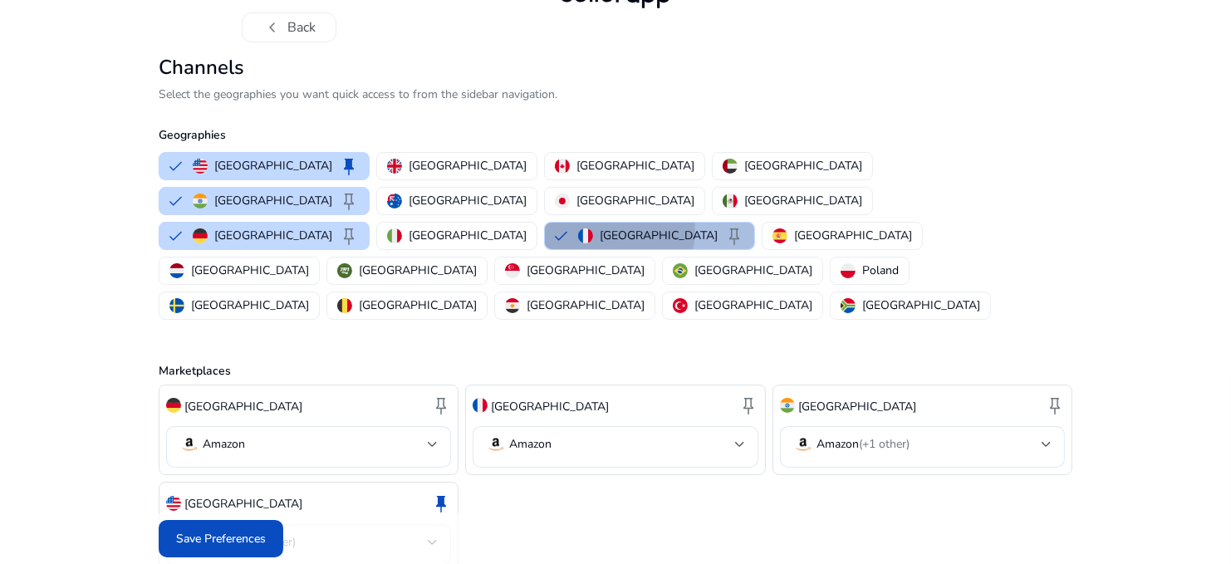
click at [600, 227] on p "[GEOGRAPHIC_DATA]" at bounding box center [659, 235] width 118 height 17
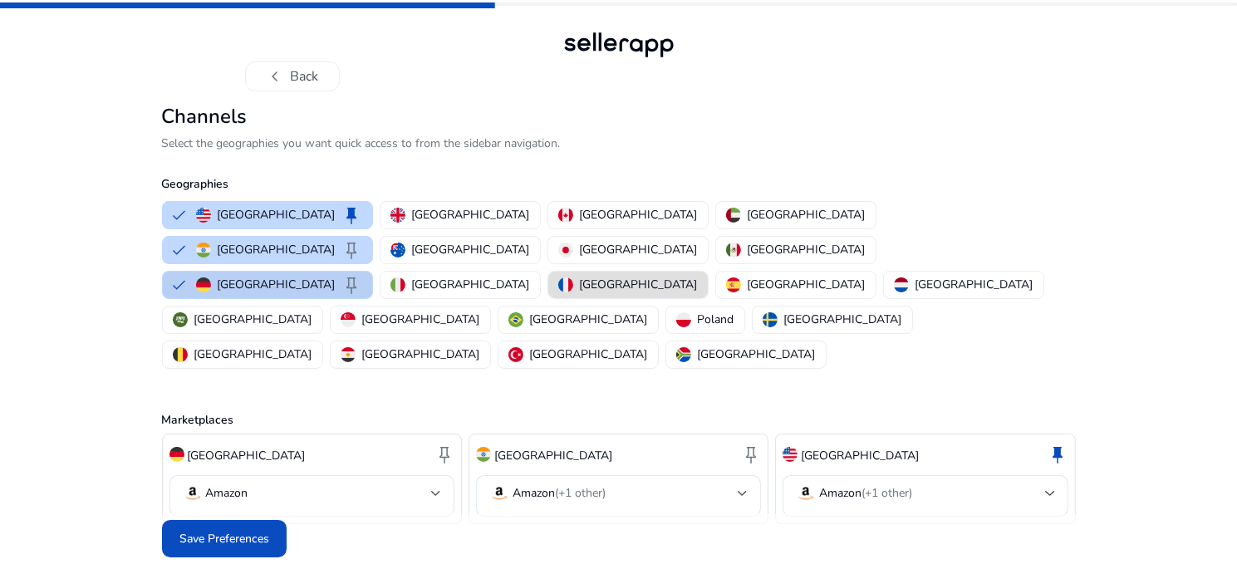
click at [278, 272] on button "Germany keep" at bounding box center [267, 285] width 209 height 27
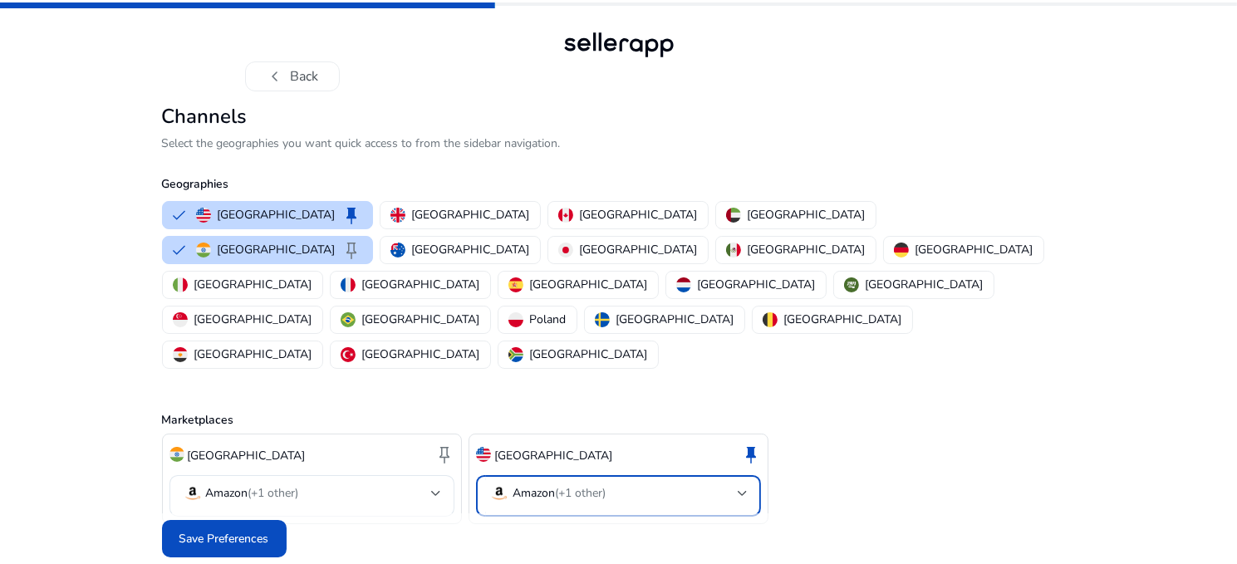
click at [571, 485] on span "(+1 other)" at bounding box center [580, 493] width 51 height 16
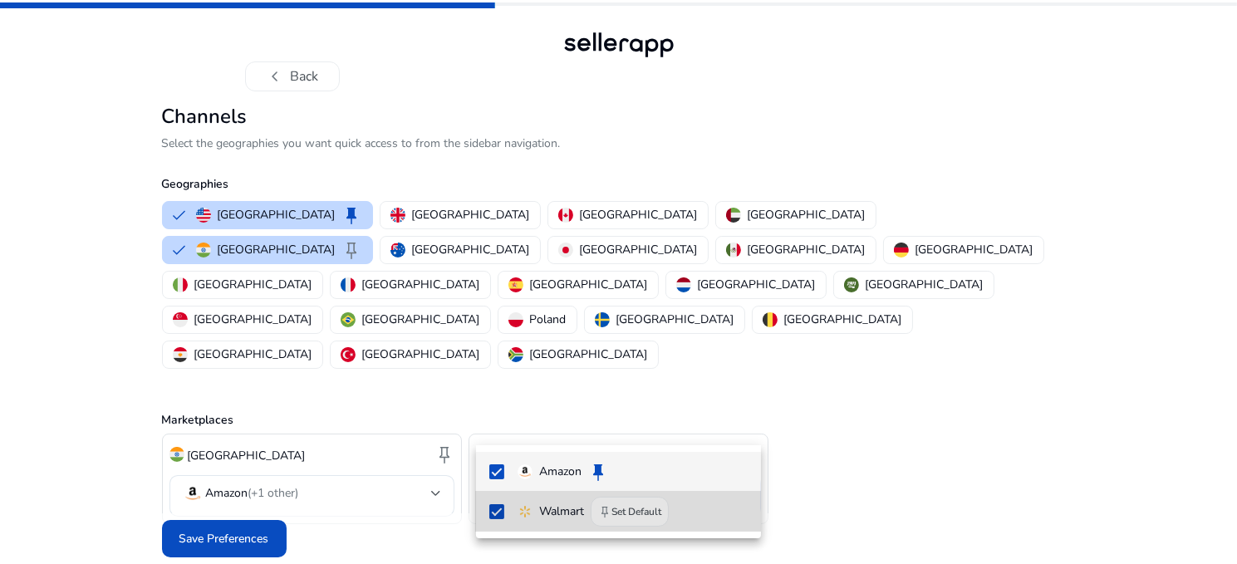
click at [499, 509] on mat-pseudo-checkbox at bounding box center [496, 511] width 15 height 15
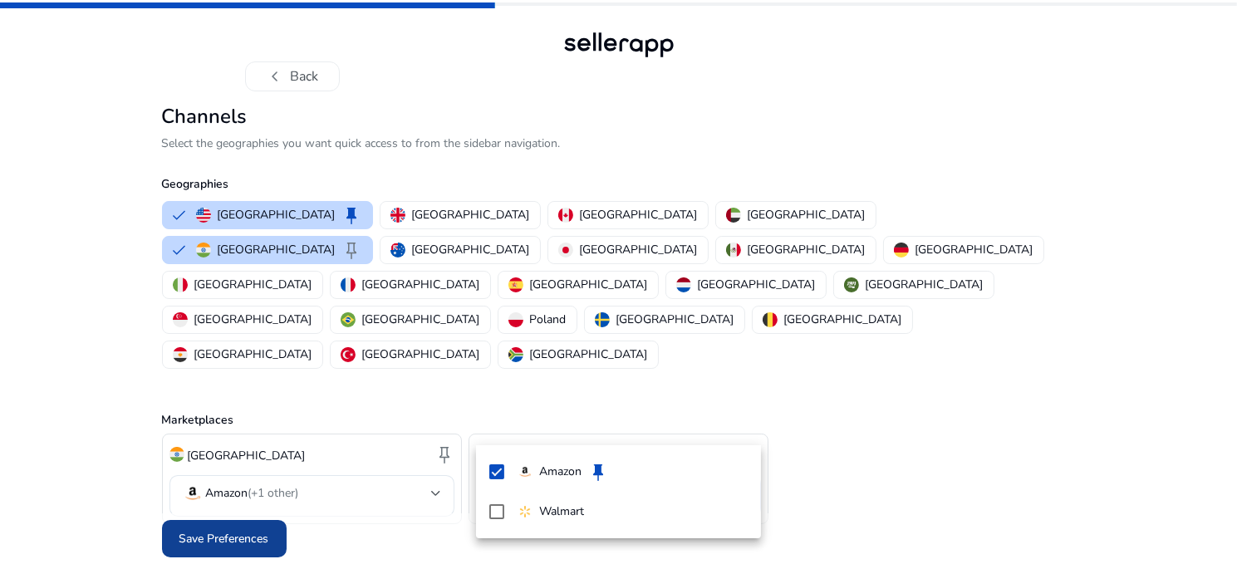
click at [215, 495] on div at bounding box center [618, 282] width 1237 height 564
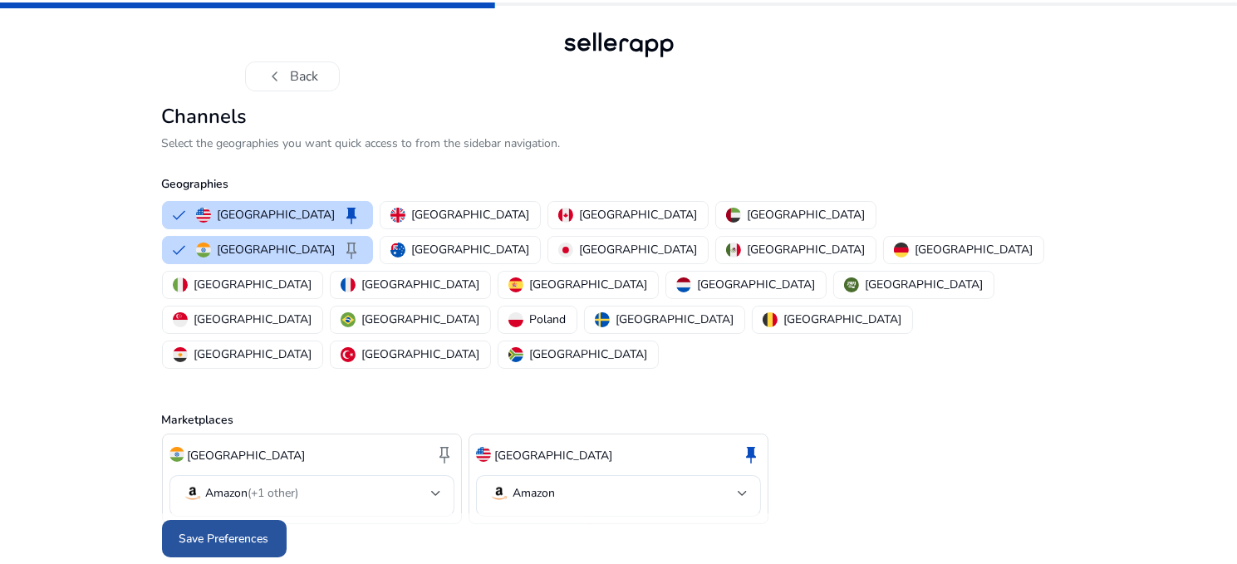
click at [226, 530] on span "Save Preferences" at bounding box center [224, 538] width 90 height 17
click at [226, 513] on div "Save Preferences" at bounding box center [619, 538] width 914 height 51
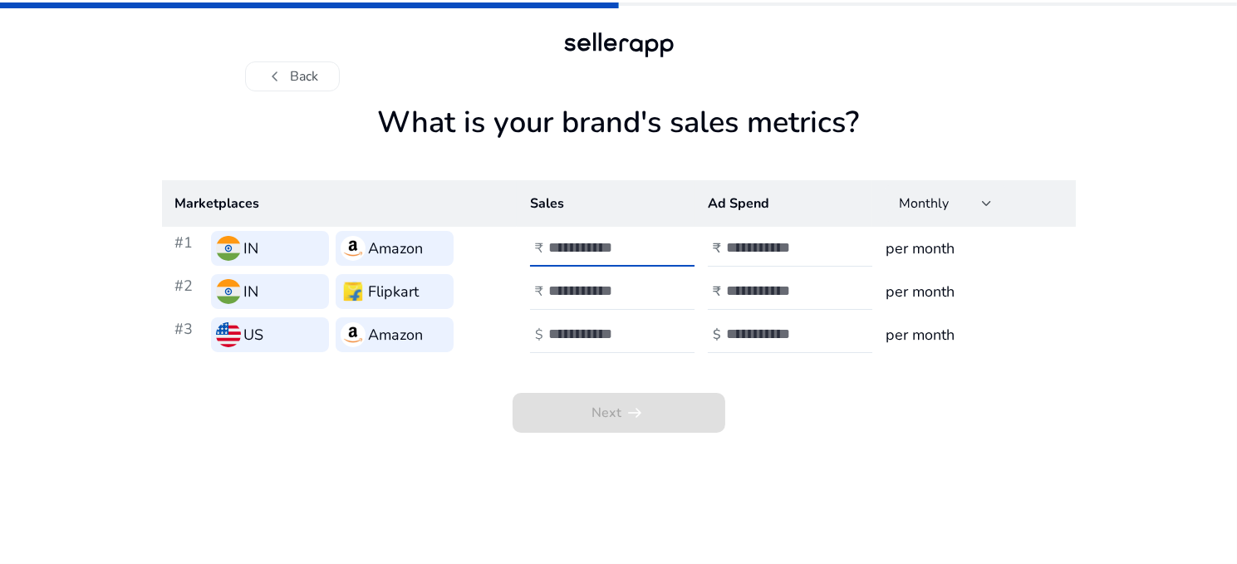
click at [633, 252] on input "number" at bounding box center [604, 247] width 112 height 18
type input "*****"
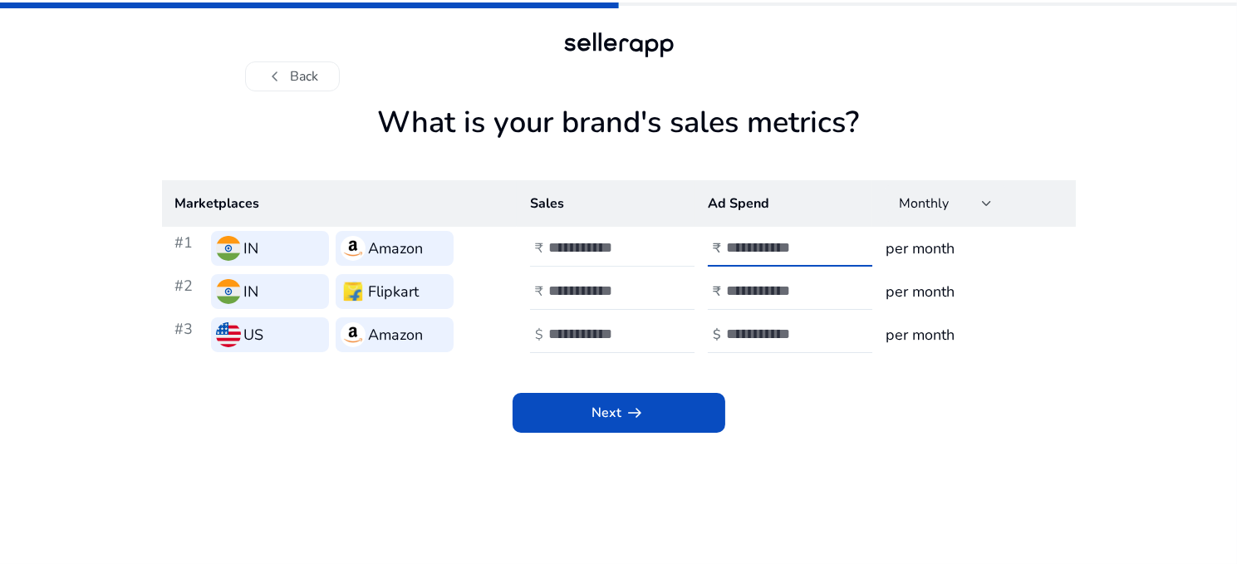
type input "***"
type input "*****"
type input "***"
type input "*****"
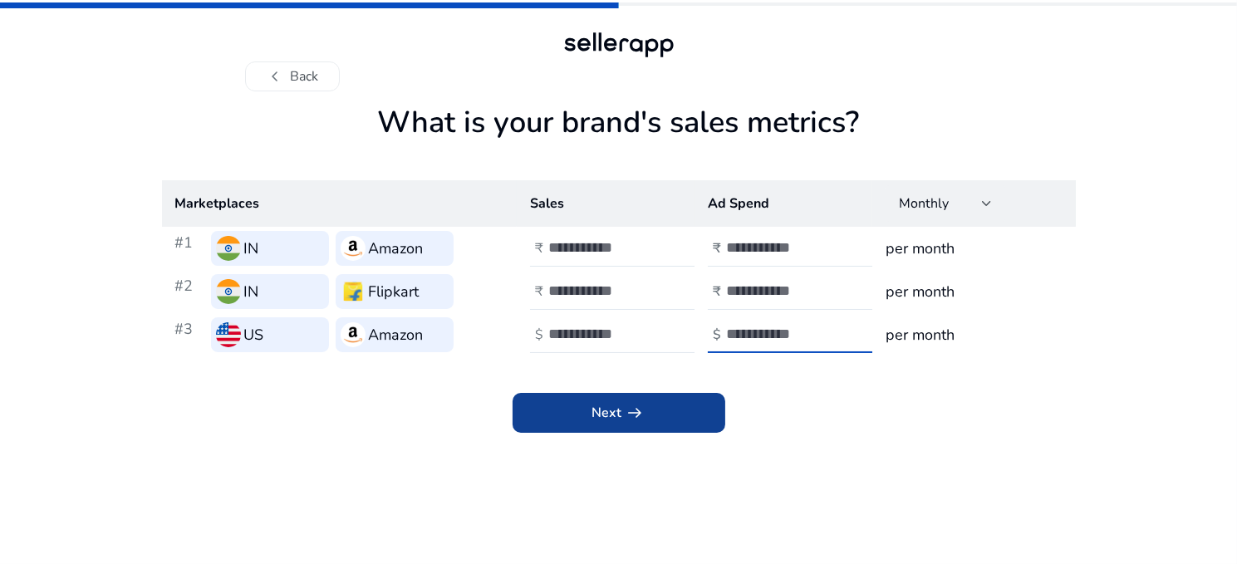
type input "****"
click at [617, 425] on span at bounding box center [619, 413] width 213 height 40
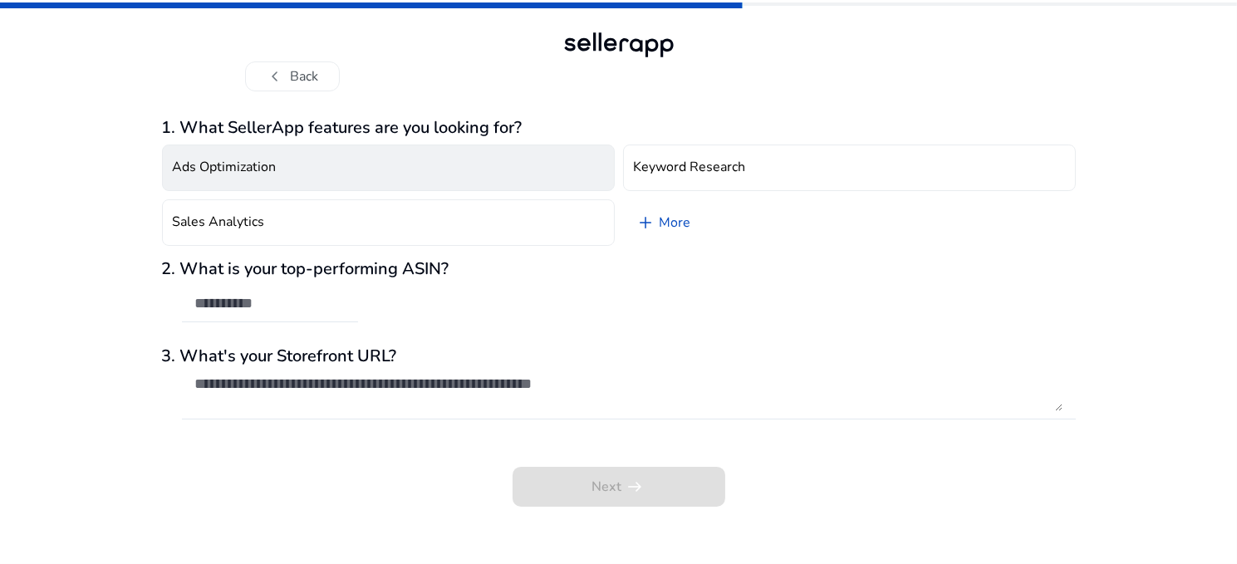
click at [252, 165] on h4 "Ads Optimization" at bounding box center [225, 168] width 104 height 16
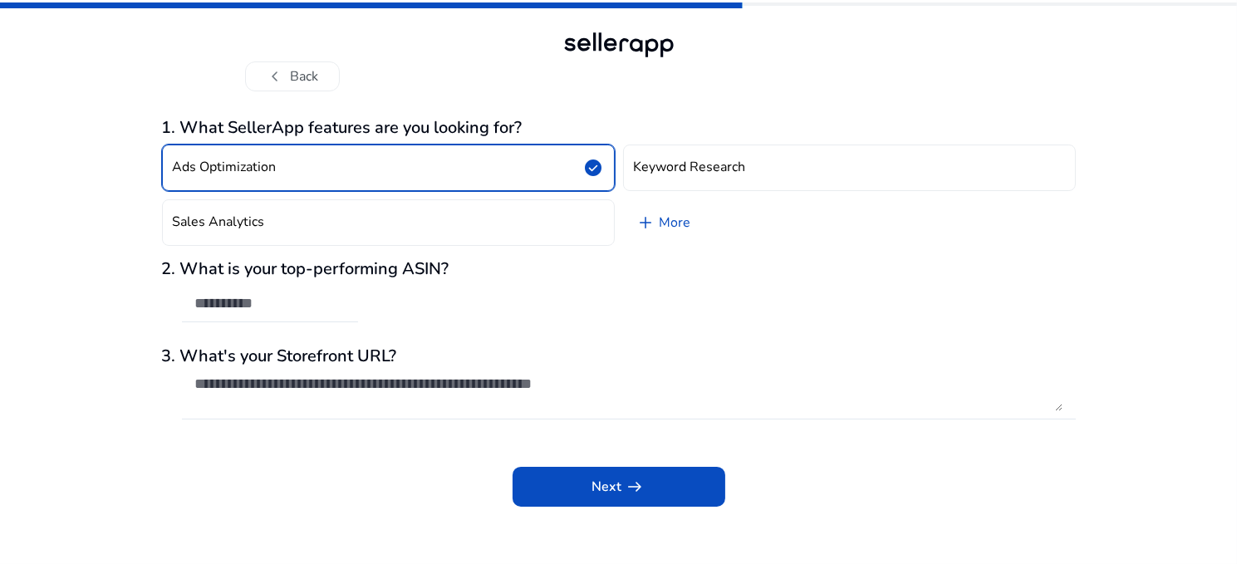
click at [252, 165] on h4 "Ads Optimization" at bounding box center [225, 168] width 104 height 16
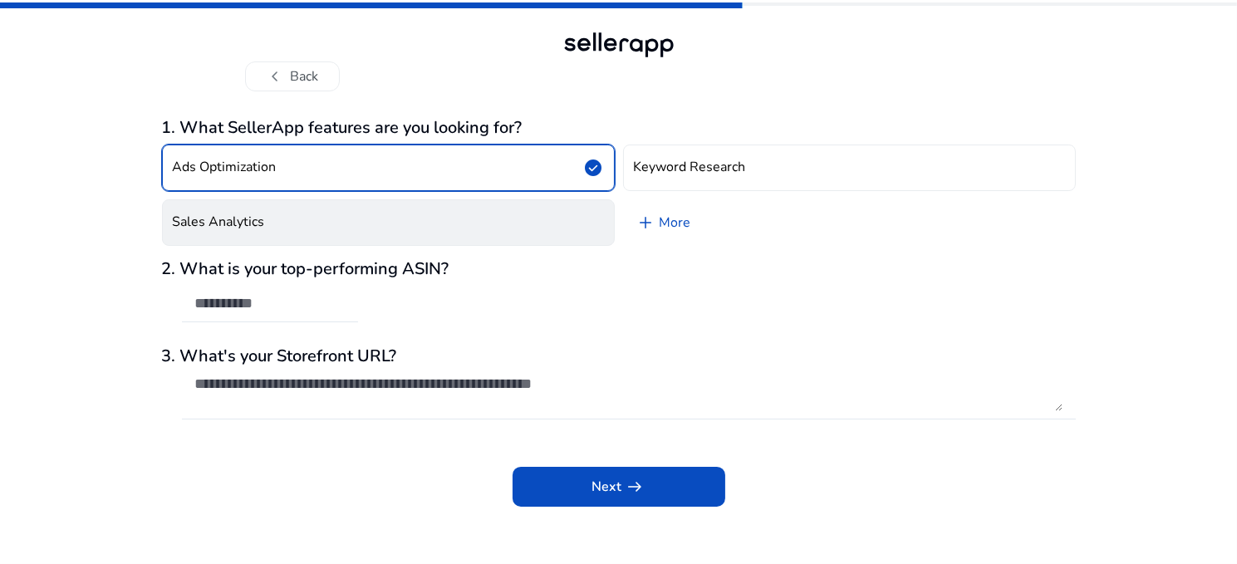
click at [563, 226] on button "Sales Analytics" at bounding box center [388, 222] width 453 height 47
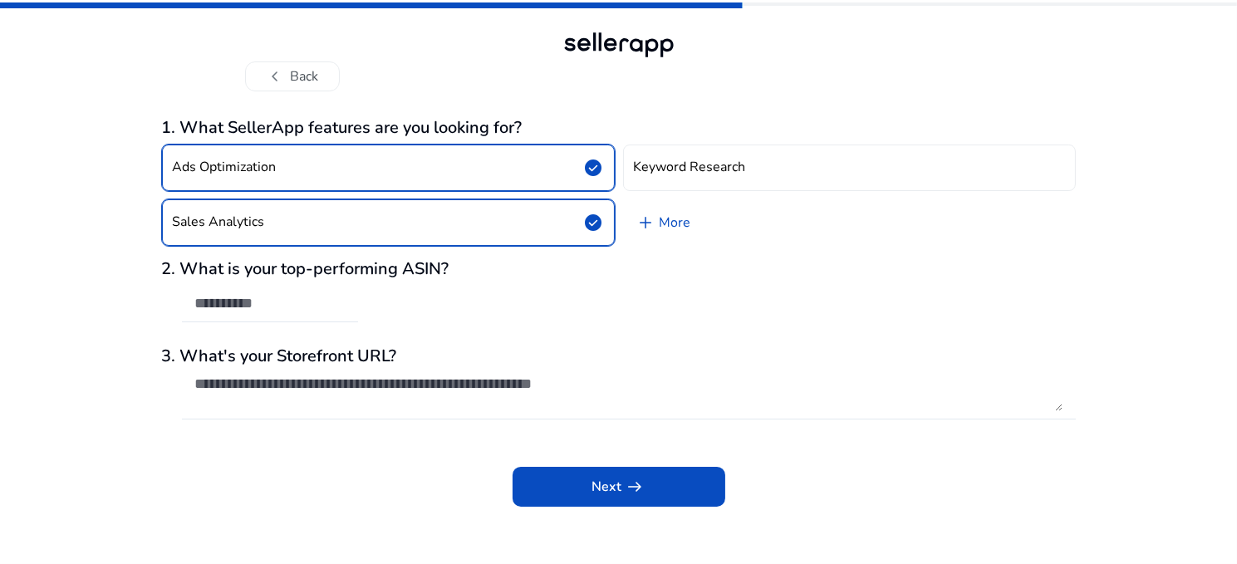
click at [593, 171] on span "check_circle" at bounding box center [594, 168] width 20 height 20
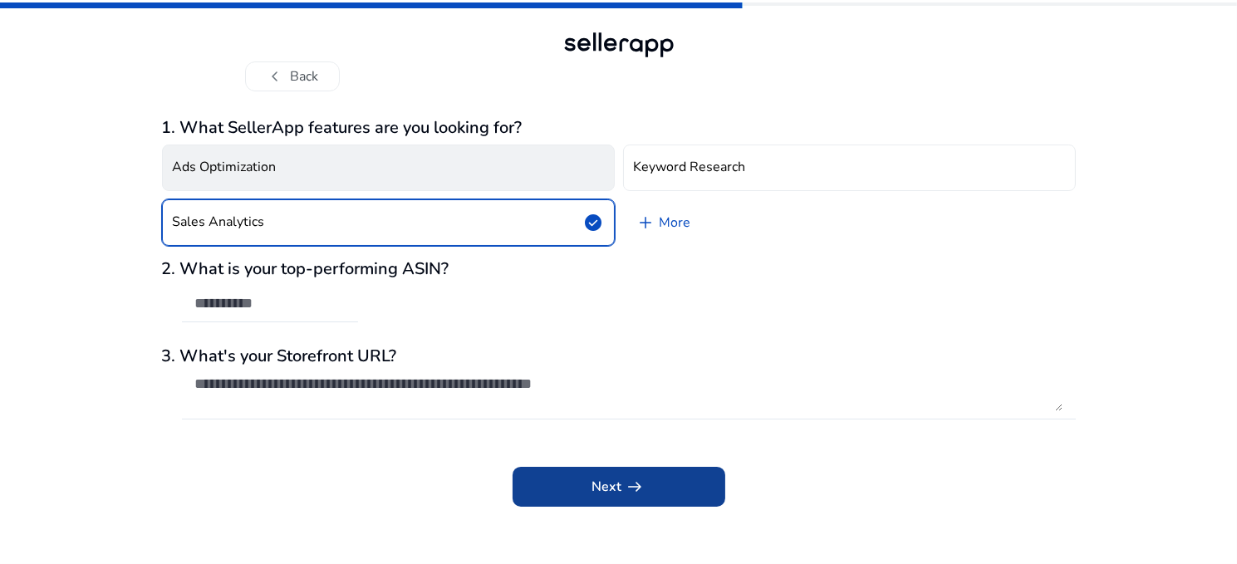
click at [601, 477] on span "Next arrow_right_alt" at bounding box center [618, 487] width 53 height 20
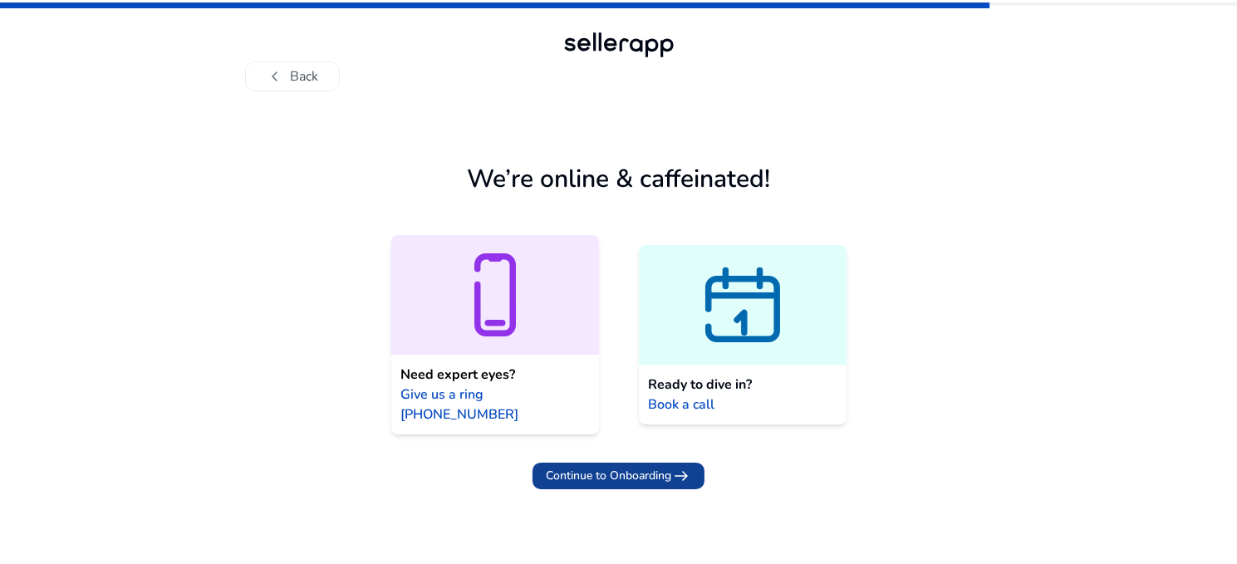
click at [613, 467] on span "Continue to Onboarding" at bounding box center [608, 475] width 125 height 17
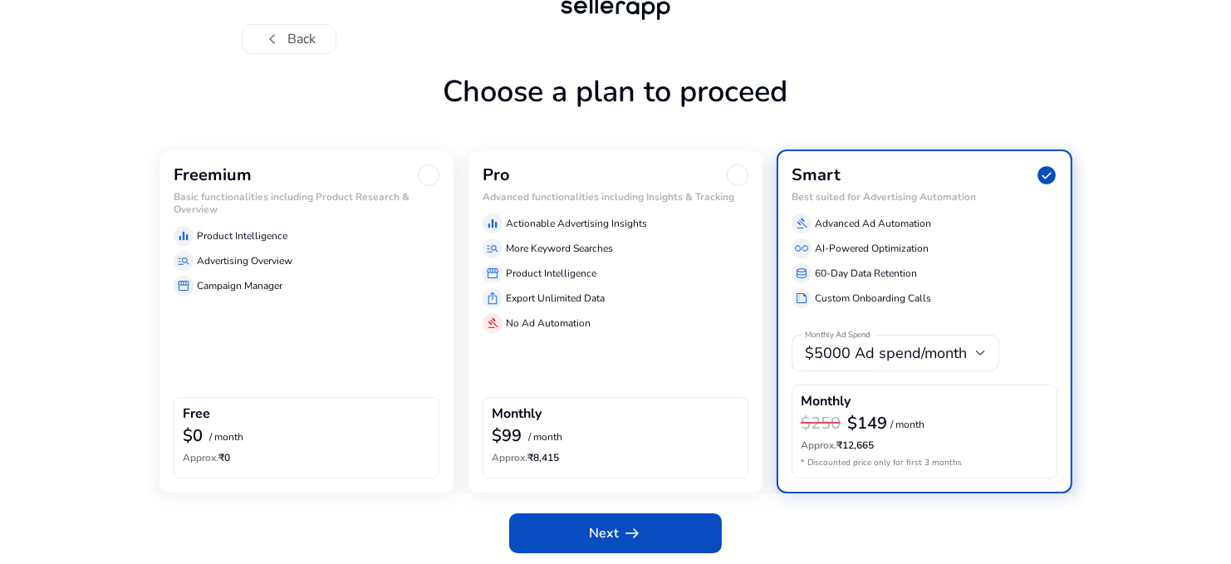
click at [275, 318] on div "Freemium Basic functionalities including Product Research & Overview equalizer …" at bounding box center [307, 321] width 296 height 343
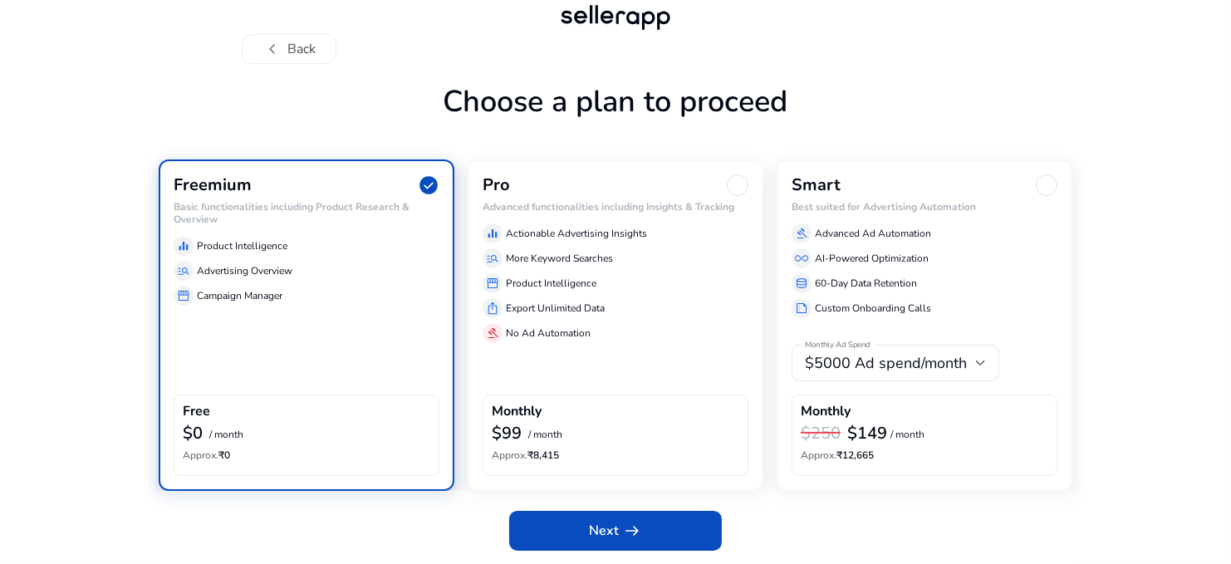
scroll to position [25, 0]
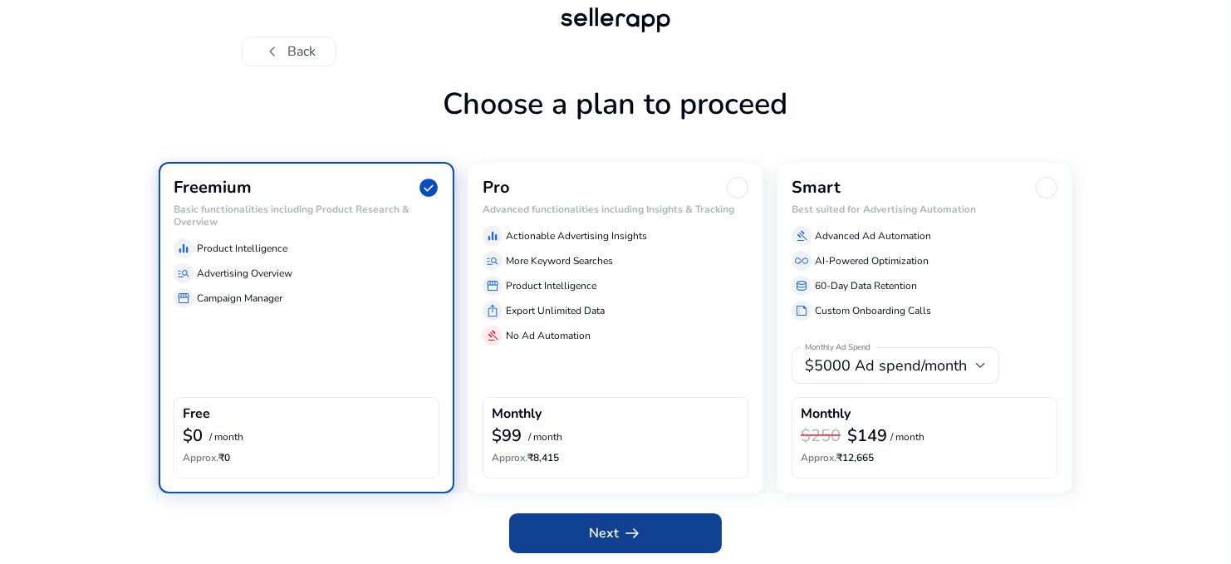
click at [622, 535] on span "arrow_right_alt" at bounding box center [632, 533] width 20 height 20
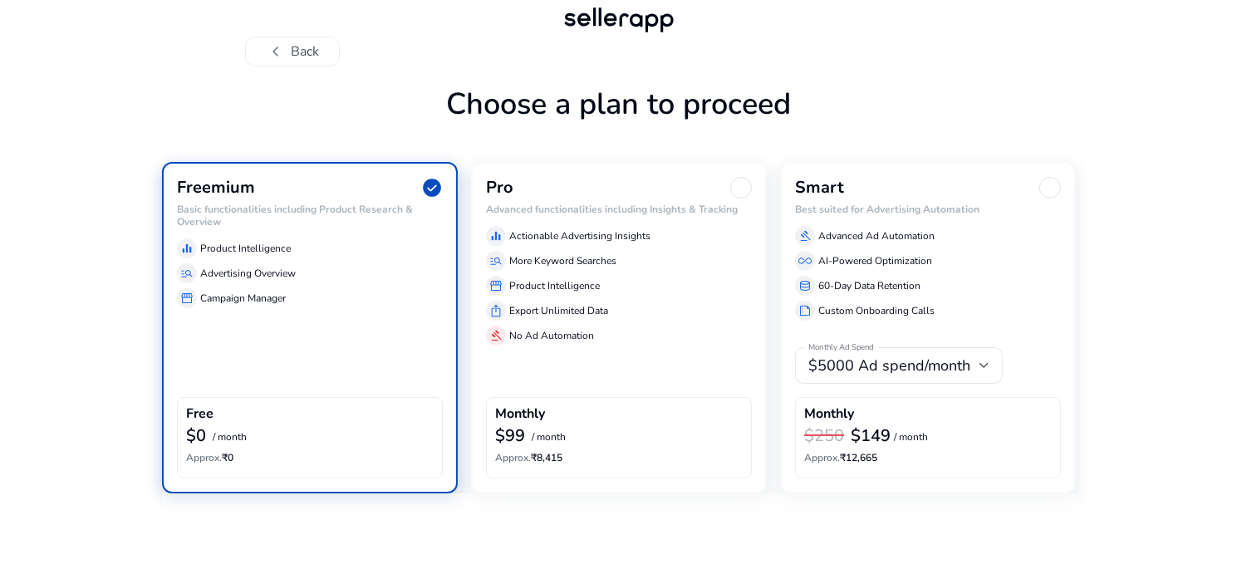
scroll to position [0, 0]
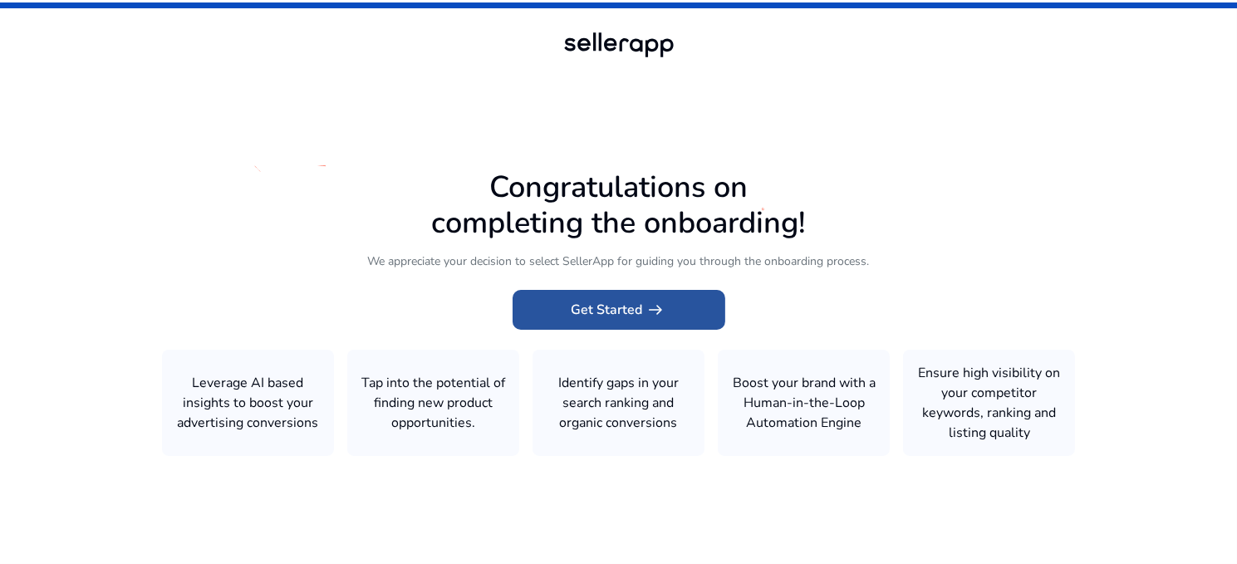
click at [633, 309] on span "Get Started arrow_right_alt" at bounding box center [619, 310] width 95 height 20
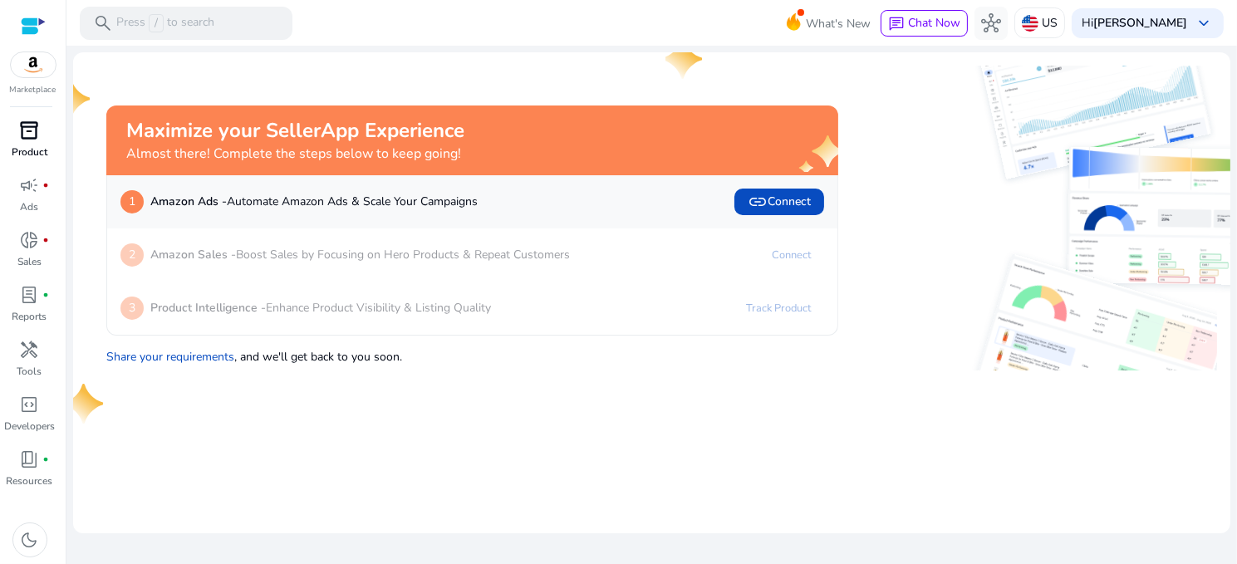
click at [47, 134] on div "inventory_2" at bounding box center [30, 130] width 47 height 27
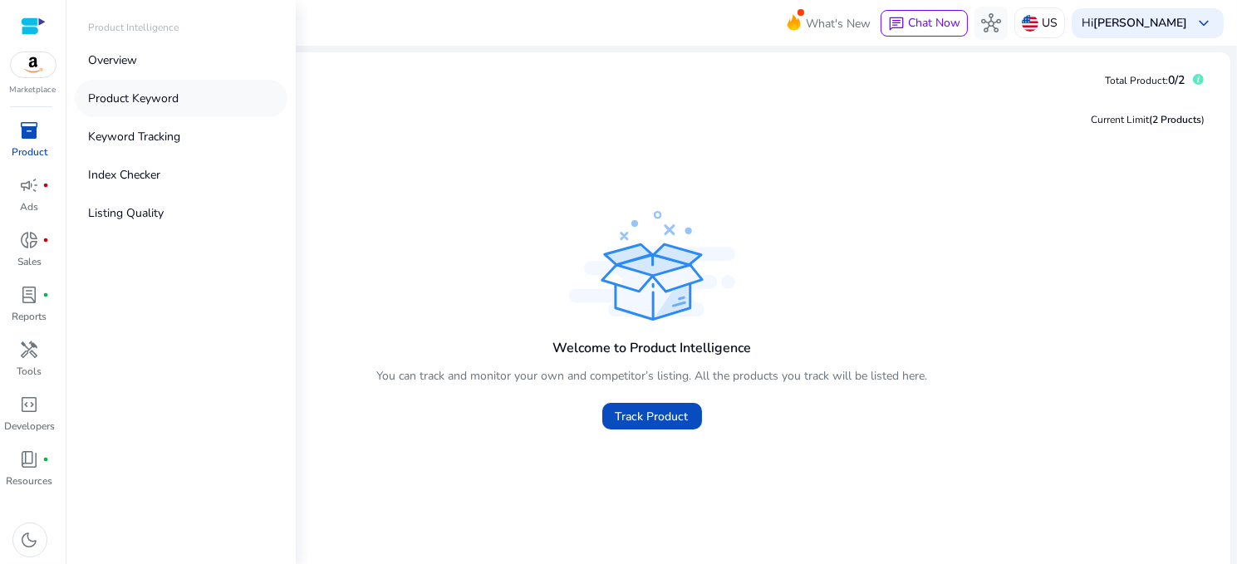
click at [149, 100] on p "Product Keyword" at bounding box center [133, 98] width 91 height 17
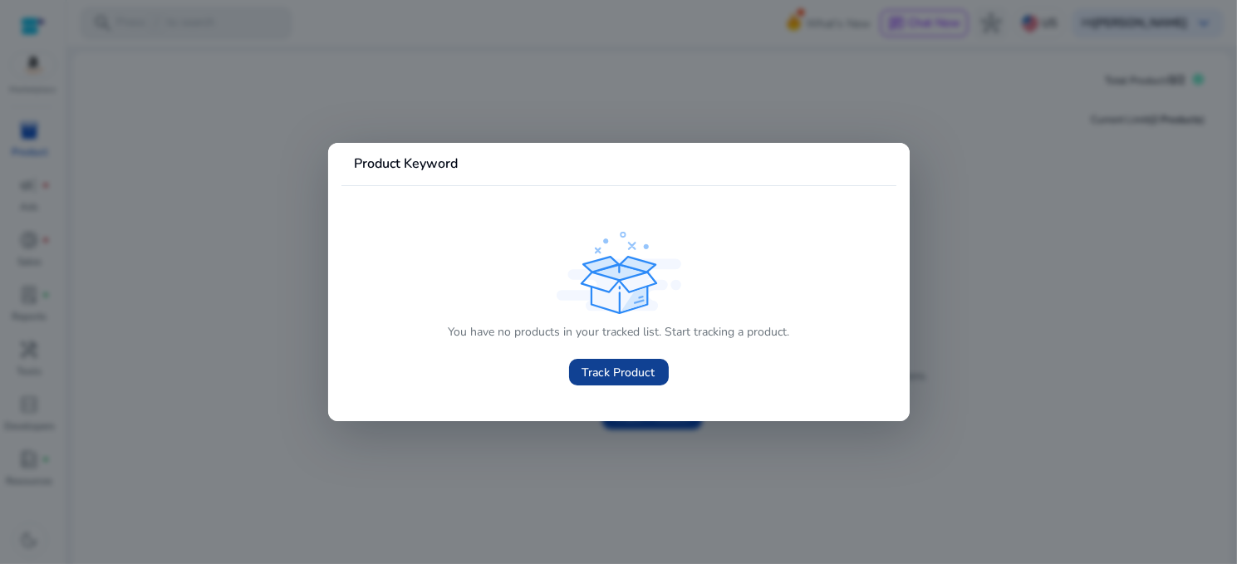
click at [602, 375] on span "Track Product" at bounding box center [618, 372] width 73 height 17
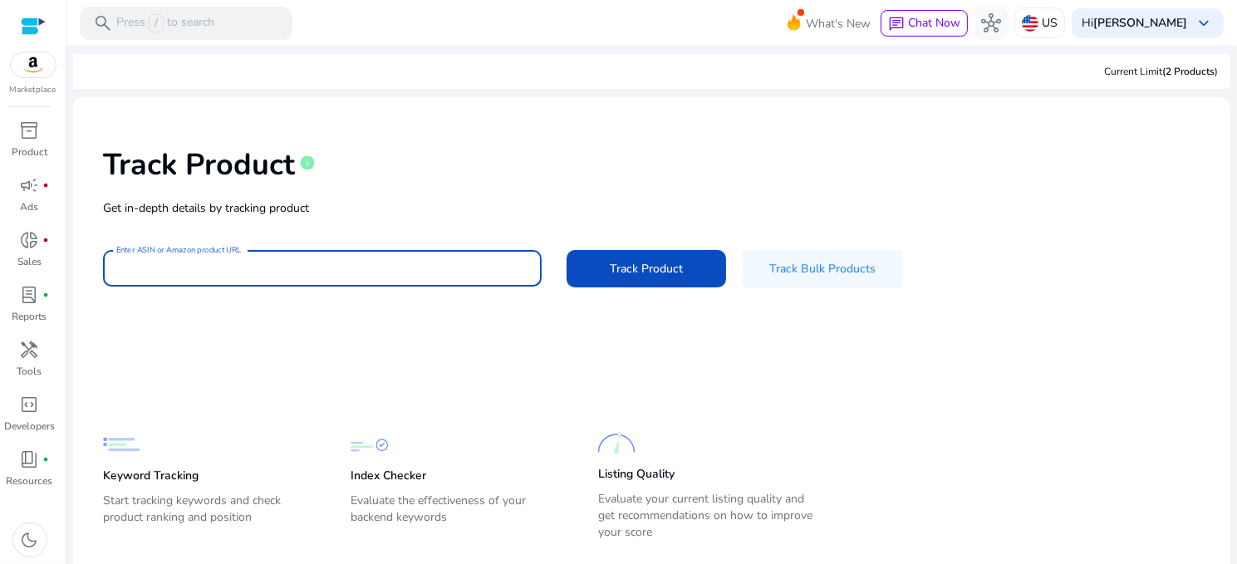
click at [275, 259] on input "Enter ASIN or Amazon product URL" at bounding box center [322, 268] width 412 height 18
type input "**********"
click at [567, 250] on button "Track Product" at bounding box center [647, 268] width 160 height 37
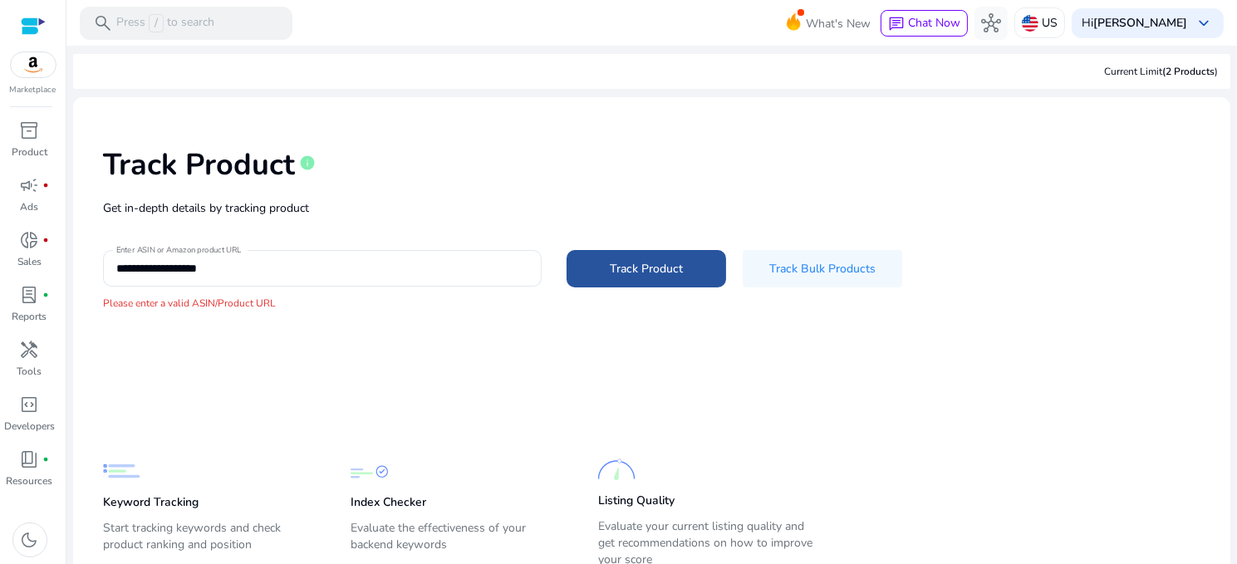
click at [630, 267] on span "Track Product" at bounding box center [646, 268] width 73 height 17
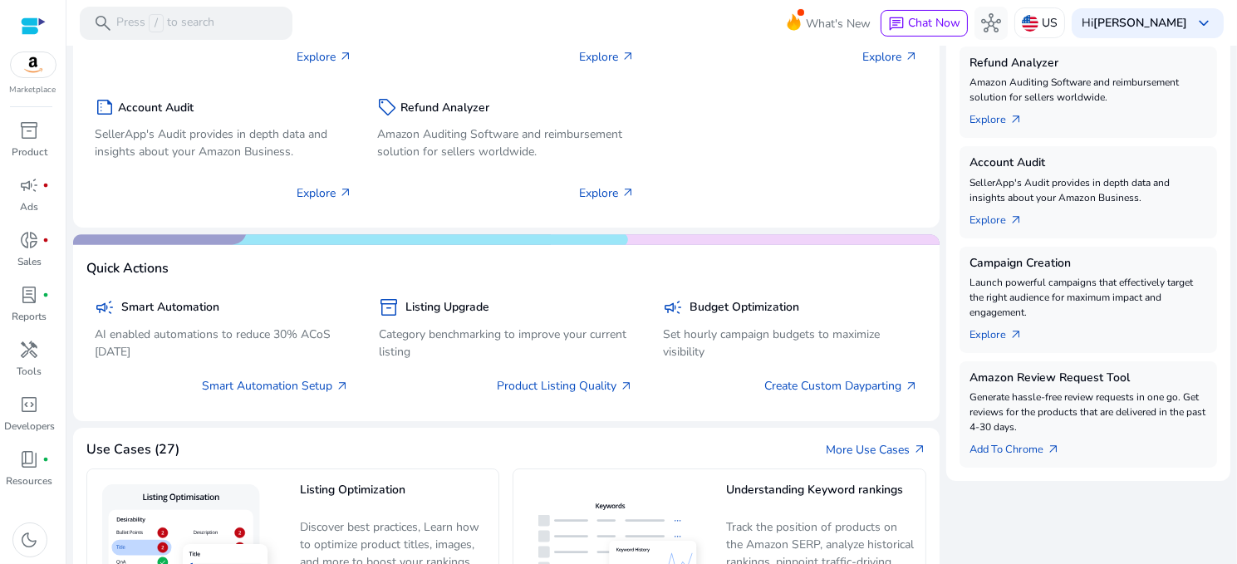
scroll to position [153, 0]
